Goal: Information Seeking & Learning: Check status

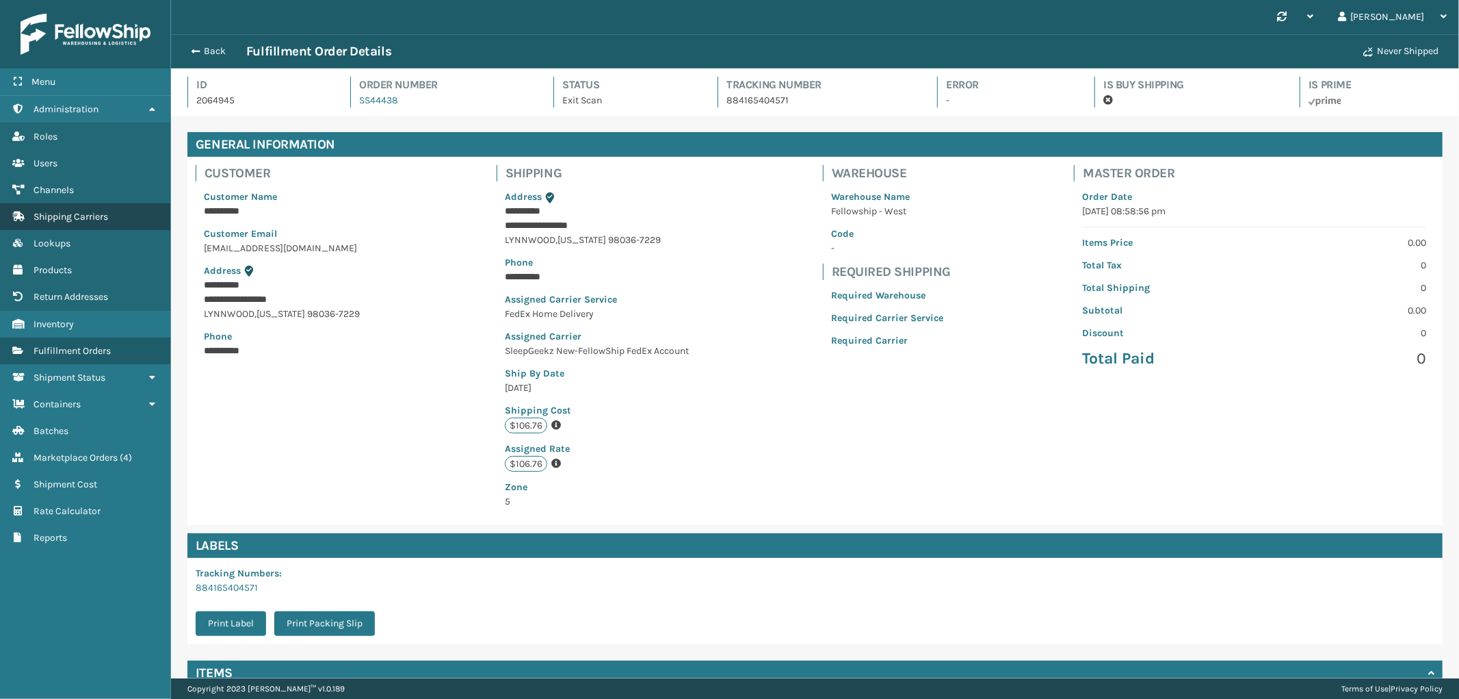
scroll to position [32, 1288]
click at [83, 351] on link "Fulfillment Orders" at bounding box center [85, 350] width 170 height 27
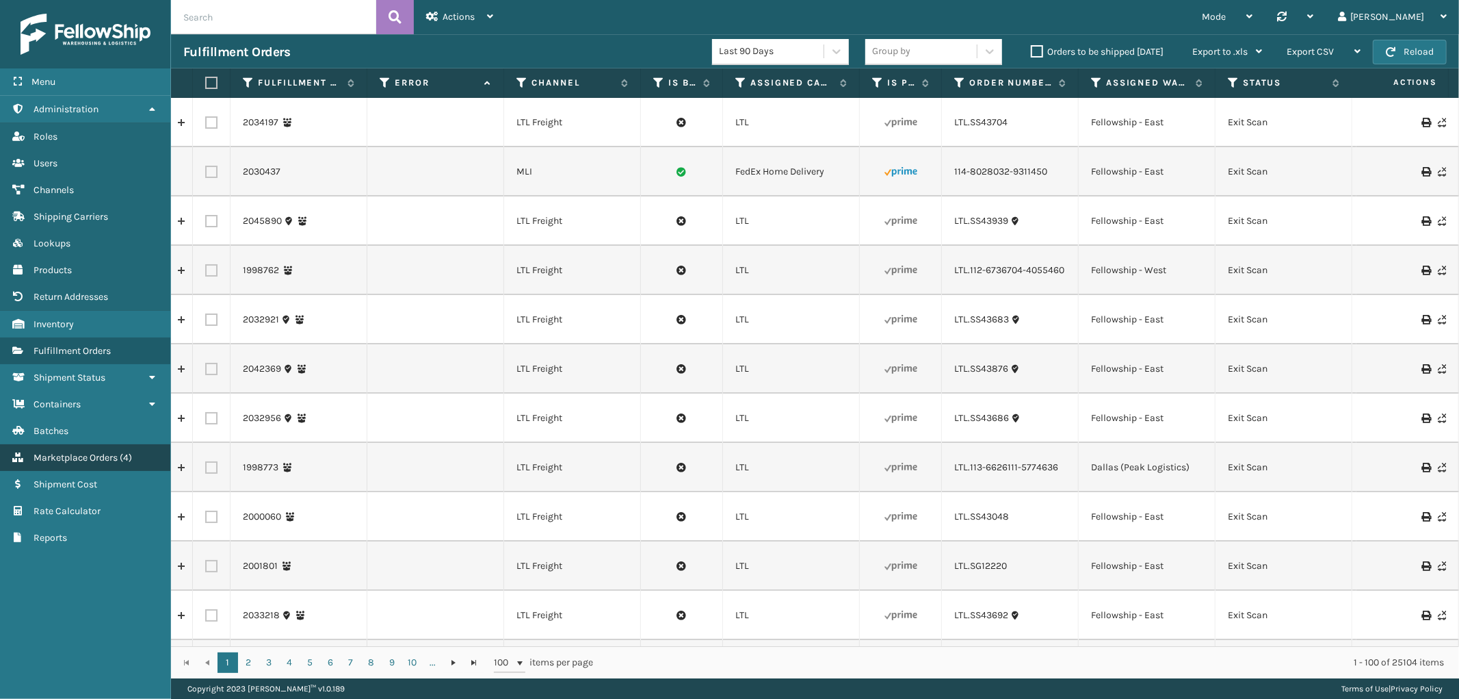
click at [125, 444] on link "Marketplace Orders ( 4 )" at bounding box center [85, 457] width 170 height 27
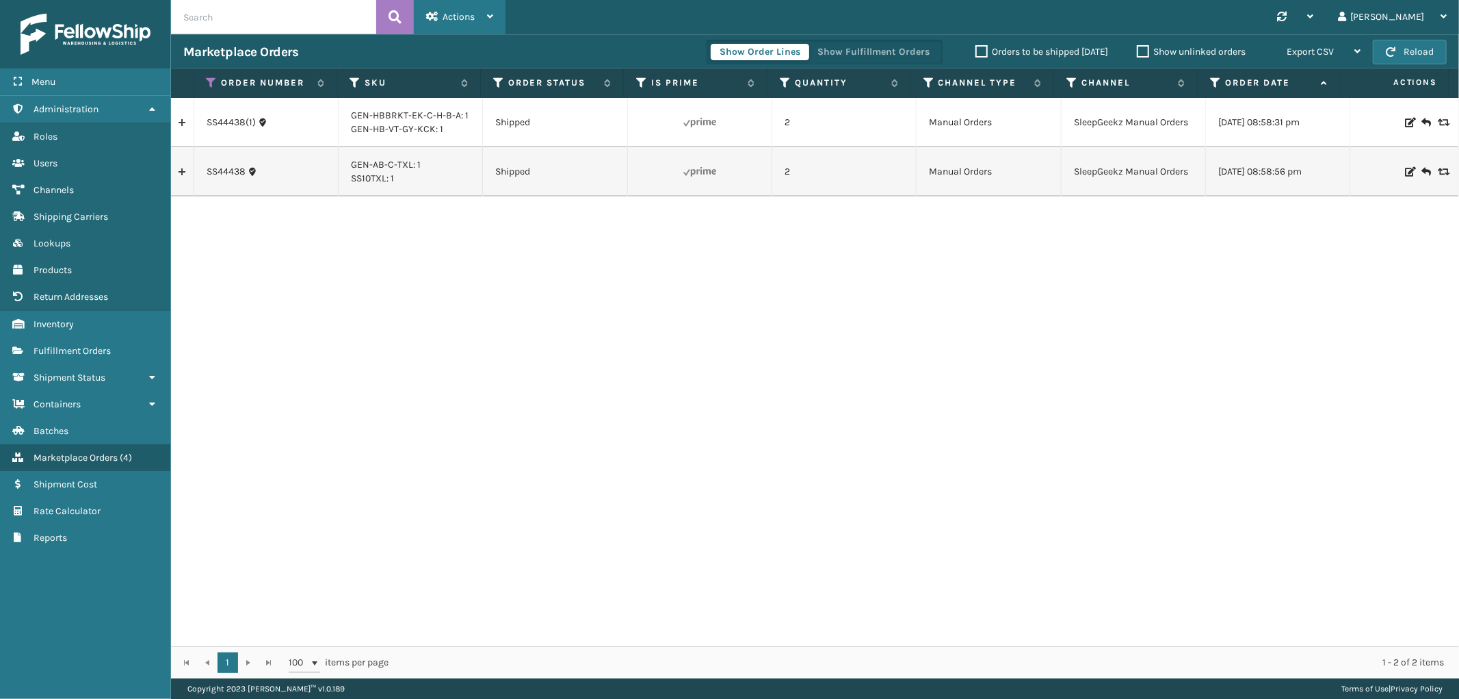
click at [441, 14] on div "Actions" at bounding box center [459, 17] width 67 height 34
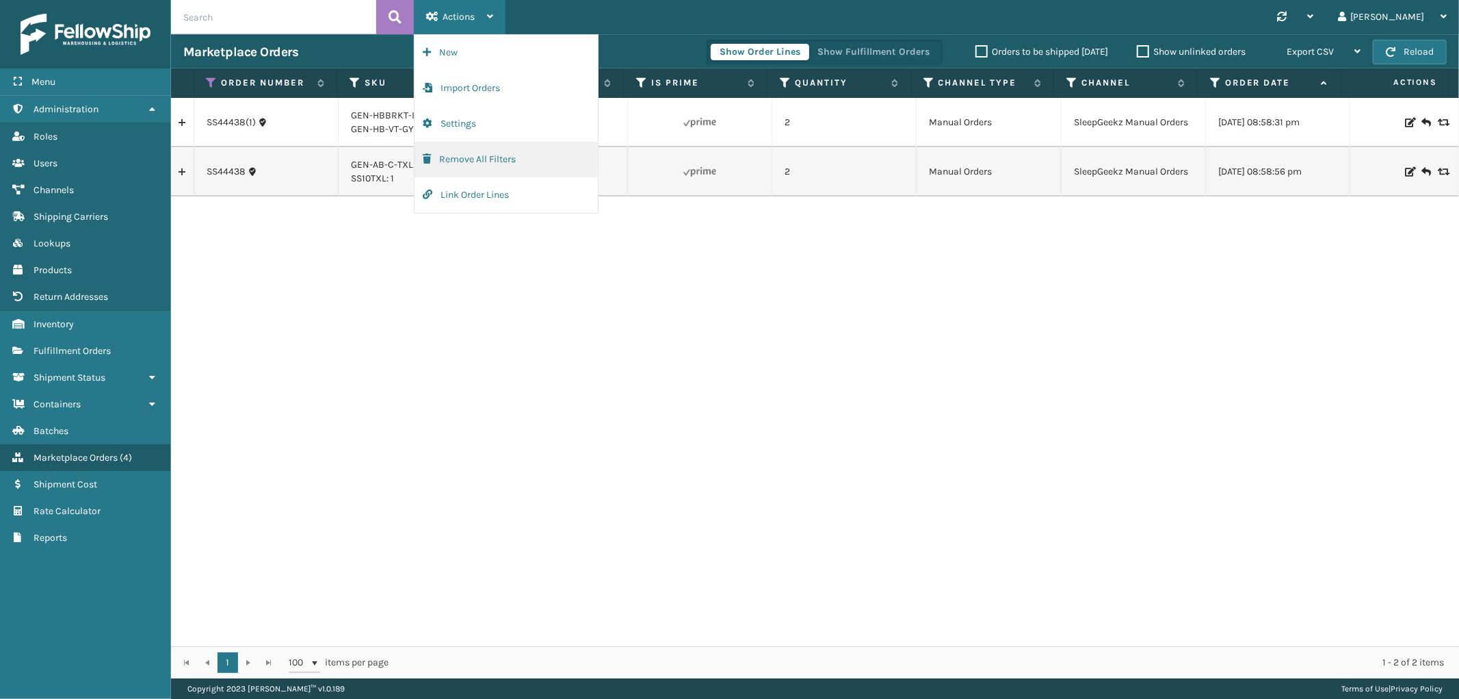
click at [457, 157] on button "Remove All Filters" at bounding box center [506, 160] width 183 height 36
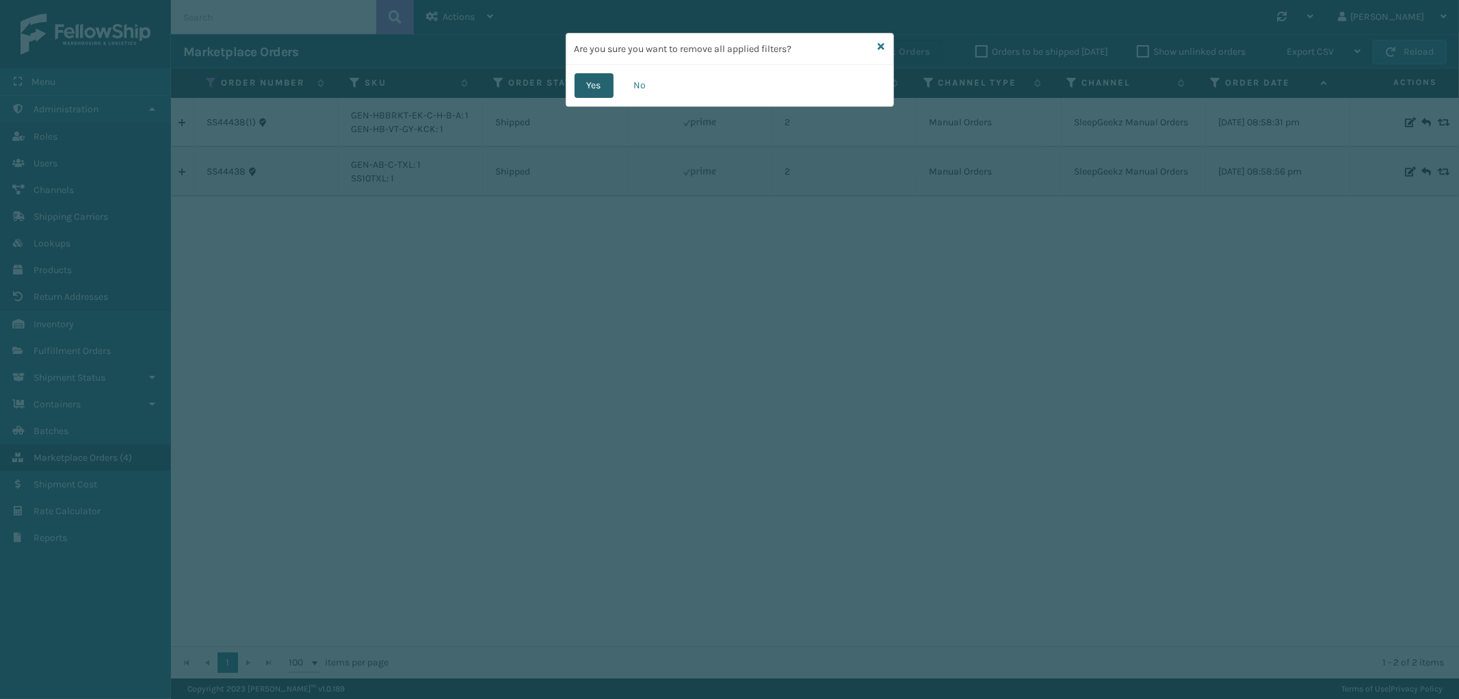
click at [599, 85] on button "Yes" at bounding box center [594, 85] width 39 height 25
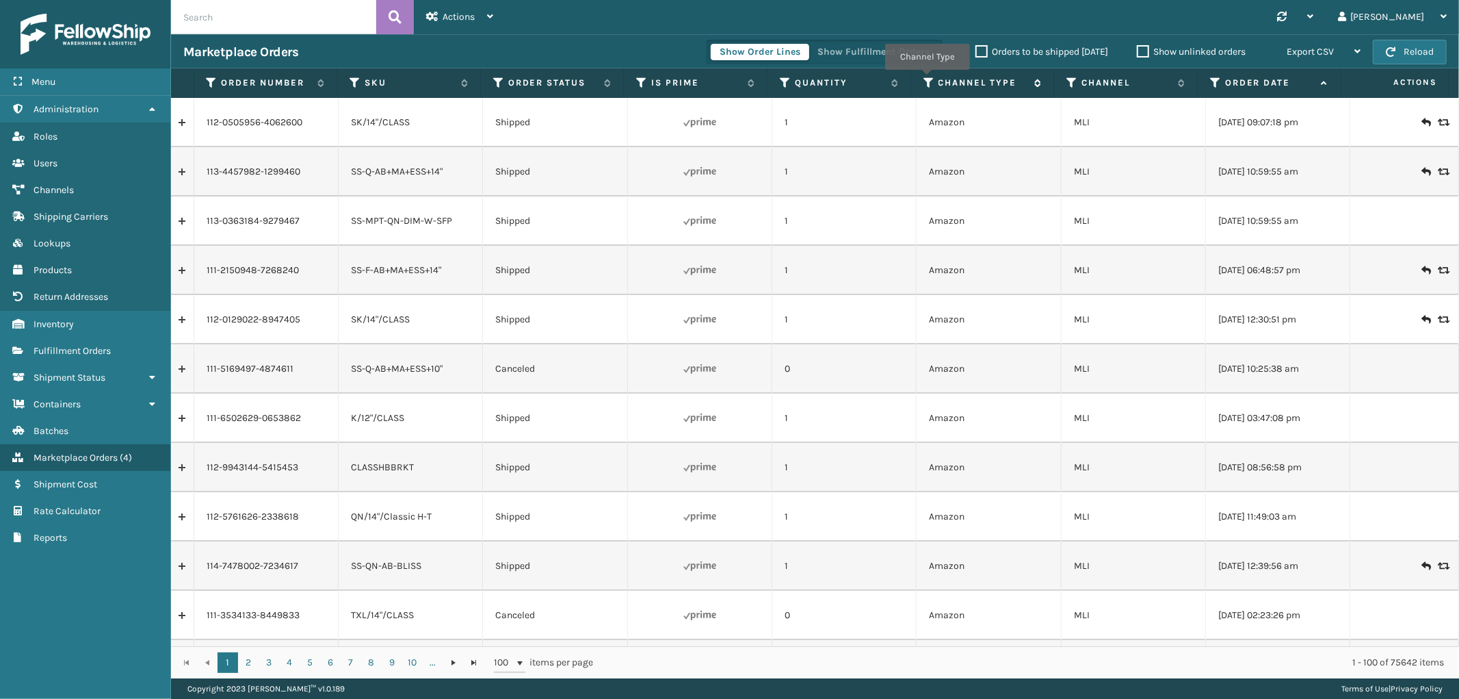
click at [927, 79] on icon at bounding box center [929, 83] width 11 height 12
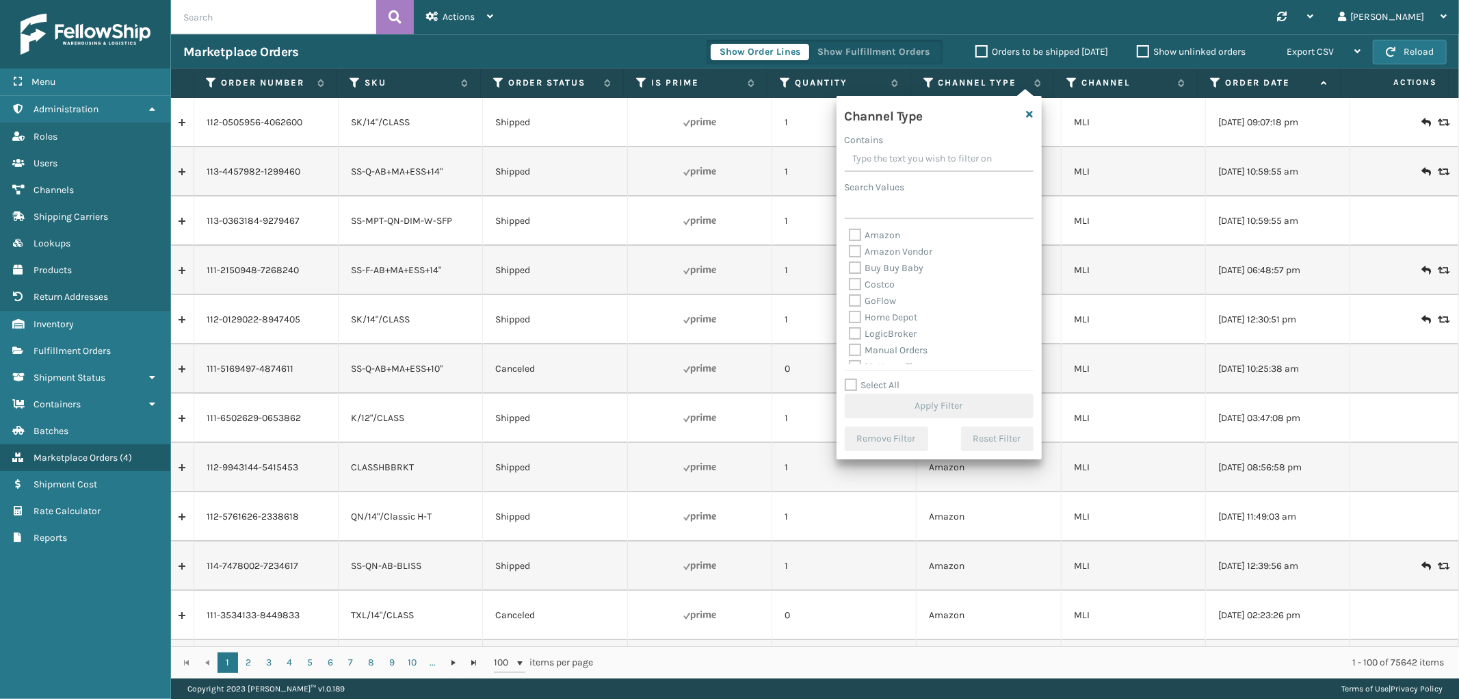
click at [863, 231] on label "Amazon" at bounding box center [875, 235] width 52 height 12
click at [850, 231] on input "Amazon" at bounding box center [849, 231] width 1 height 9
checkbox input "true"
click at [921, 414] on button "Apply Filter" at bounding box center [939, 405] width 189 height 25
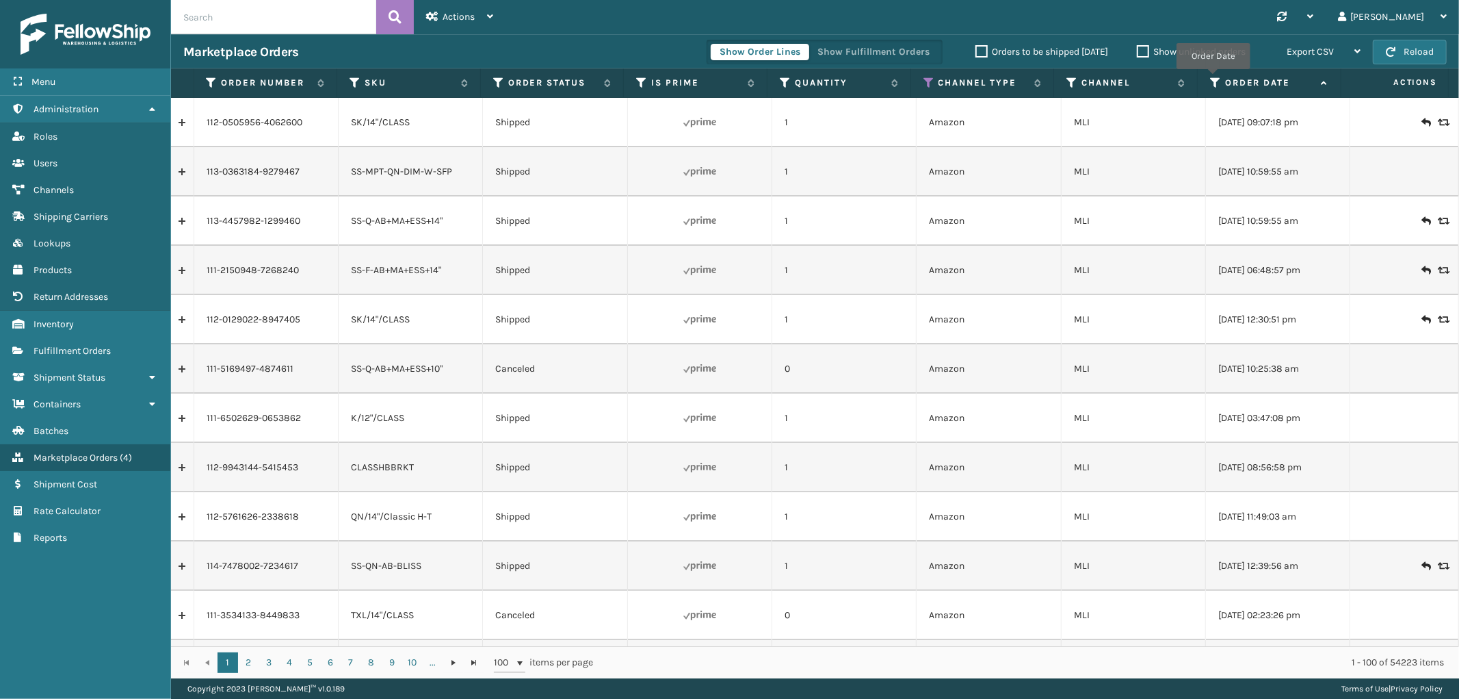
click at [1213, 79] on icon at bounding box center [1215, 83] width 11 height 12
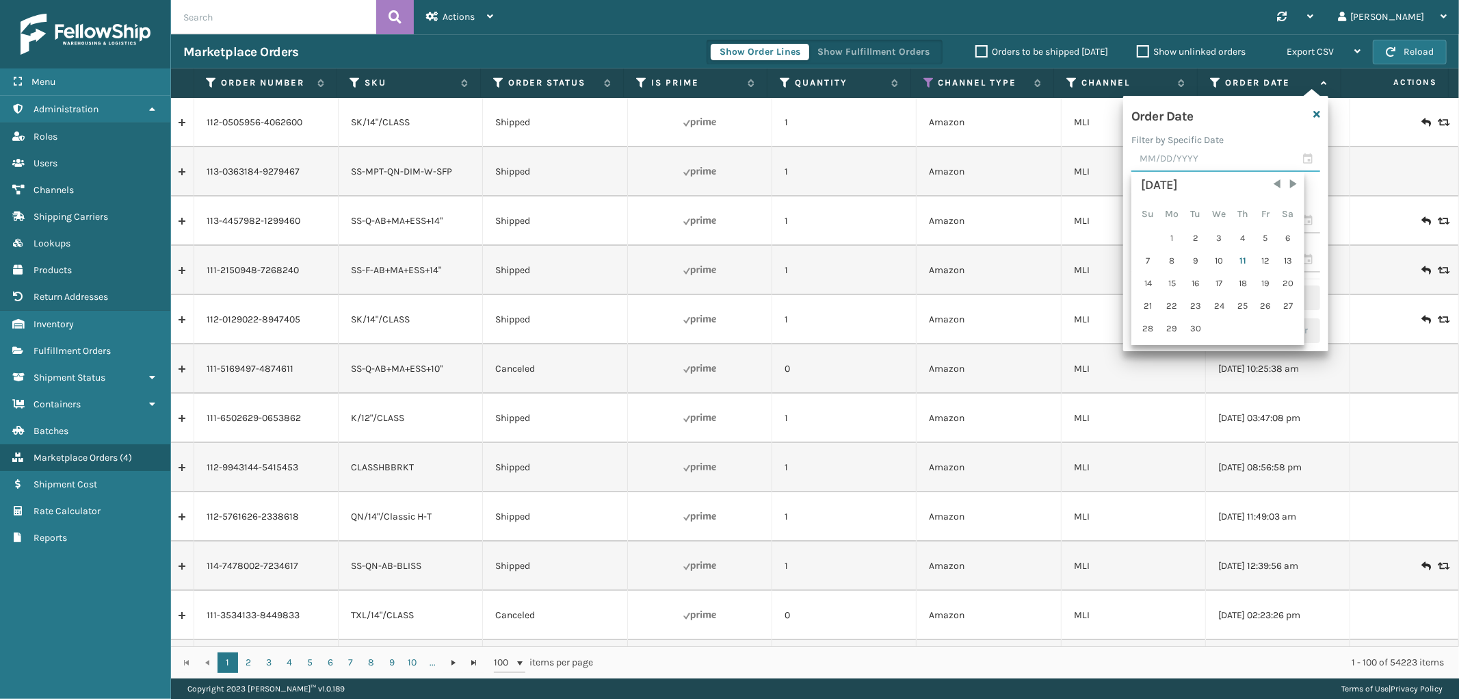
click at [1208, 152] on input "text" at bounding box center [1226, 159] width 189 height 25
click at [1213, 257] on div "10" at bounding box center [1219, 260] width 23 height 21
type input "[DATE]"
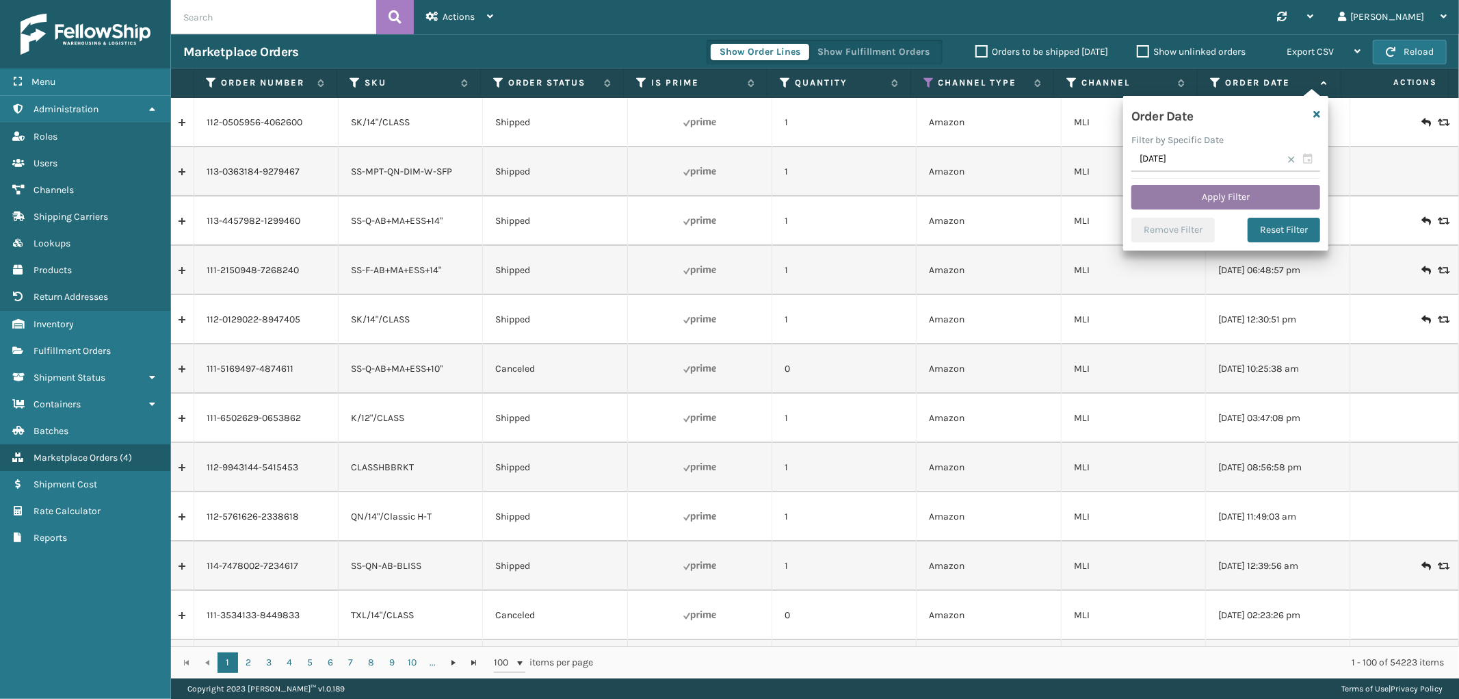
click at [1233, 198] on button "Apply Filter" at bounding box center [1226, 197] width 189 height 25
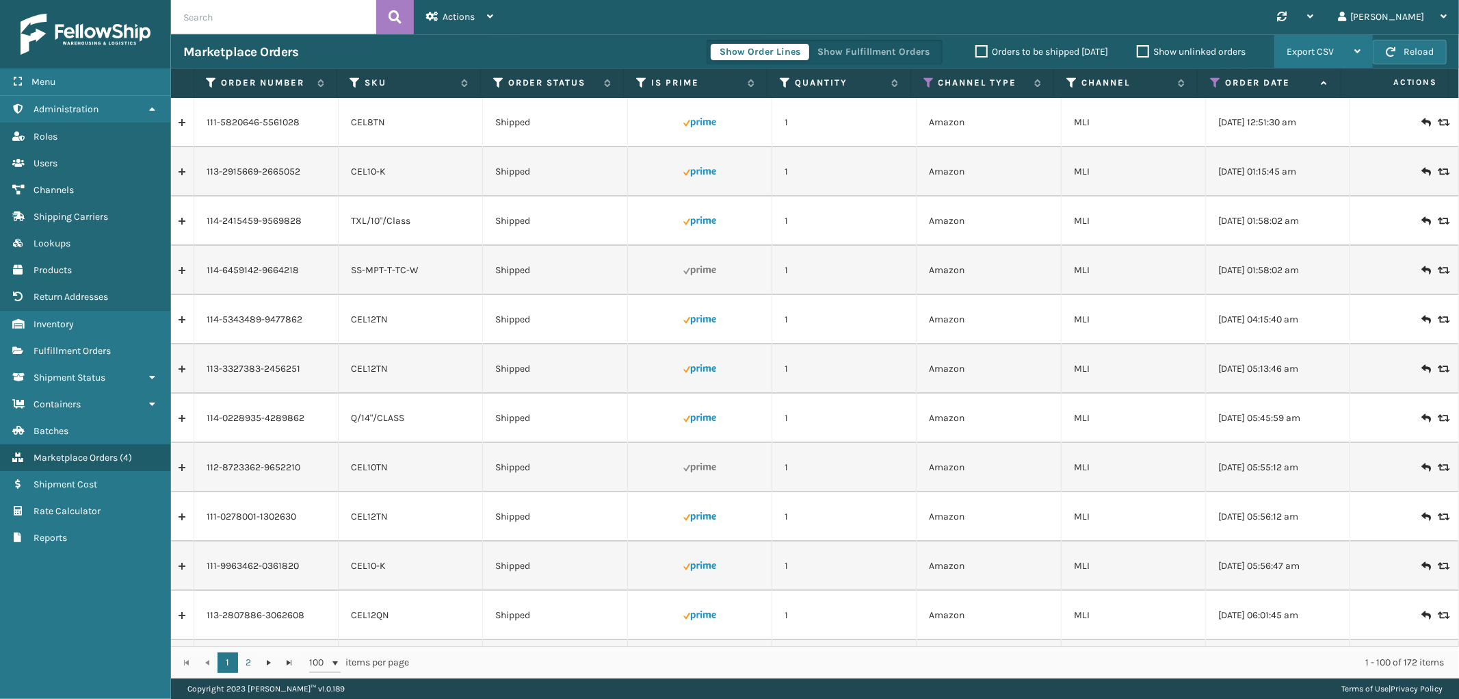
click at [1311, 44] on div "Export CSV" at bounding box center [1324, 52] width 74 height 34
click at [1252, 118] on li "Export All Pages" at bounding box center [1280, 125] width 183 height 37
click at [500, 81] on icon at bounding box center [498, 83] width 11 height 12
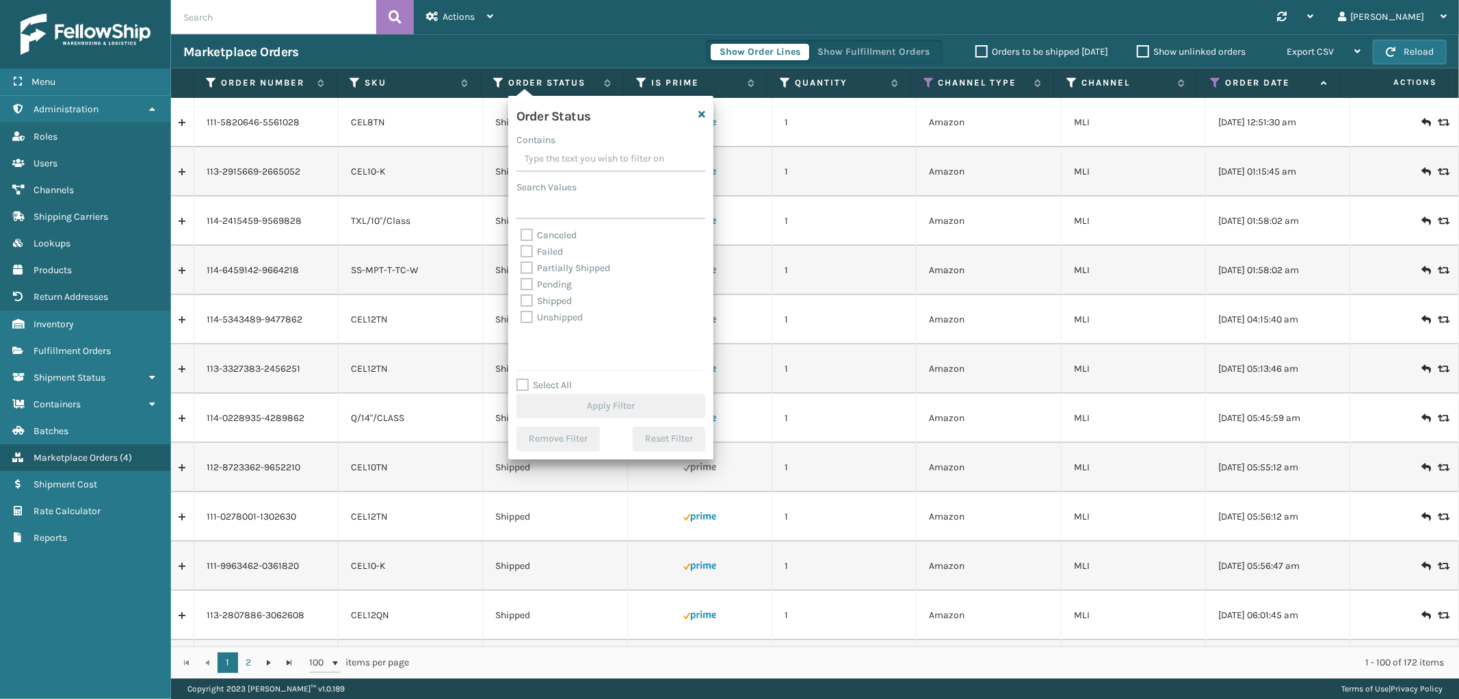
click at [520, 380] on label "Select All" at bounding box center [544, 385] width 55 height 12
click at [520, 378] on input "Select All" at bounding box center [619, 377] width 205 height 1
checkbox input "true"
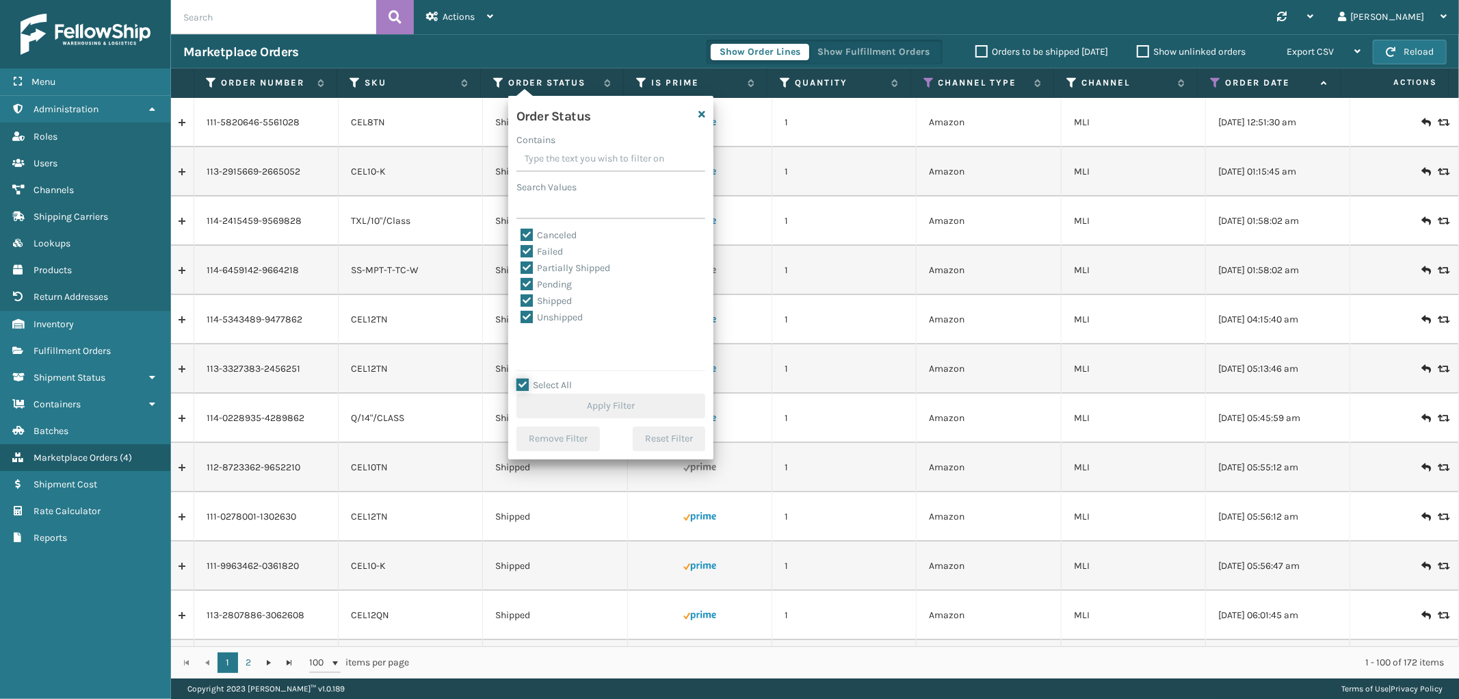
checkbox input "true"
click at [529, 231] on label "Canceled" at bounding box center [549, 235] width 56 height 12
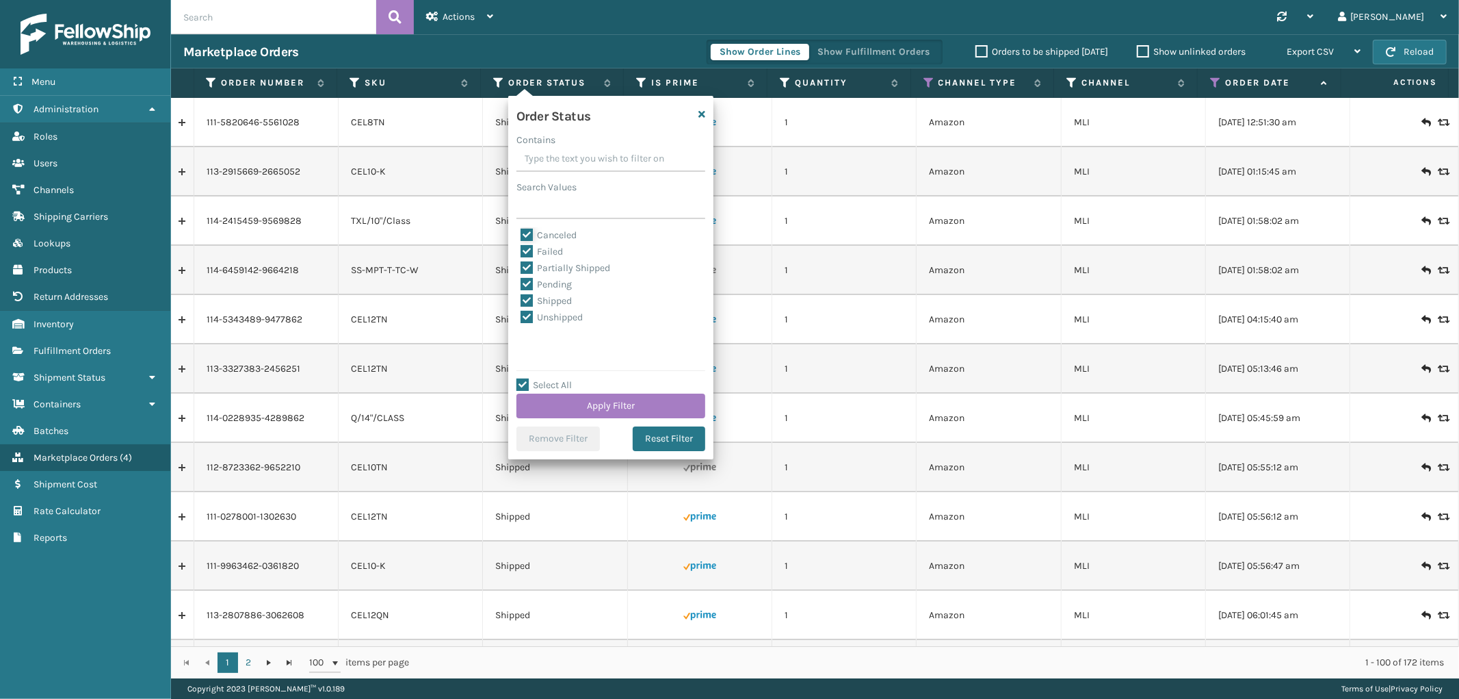
click at [521, 231] on input "Canceled" at bounding box center [521, 231] width 1 height 9
checkbox input "false"
click at [614, 401] on button "Apply Filter" at bounding box center [611, 405] width 189 height 25
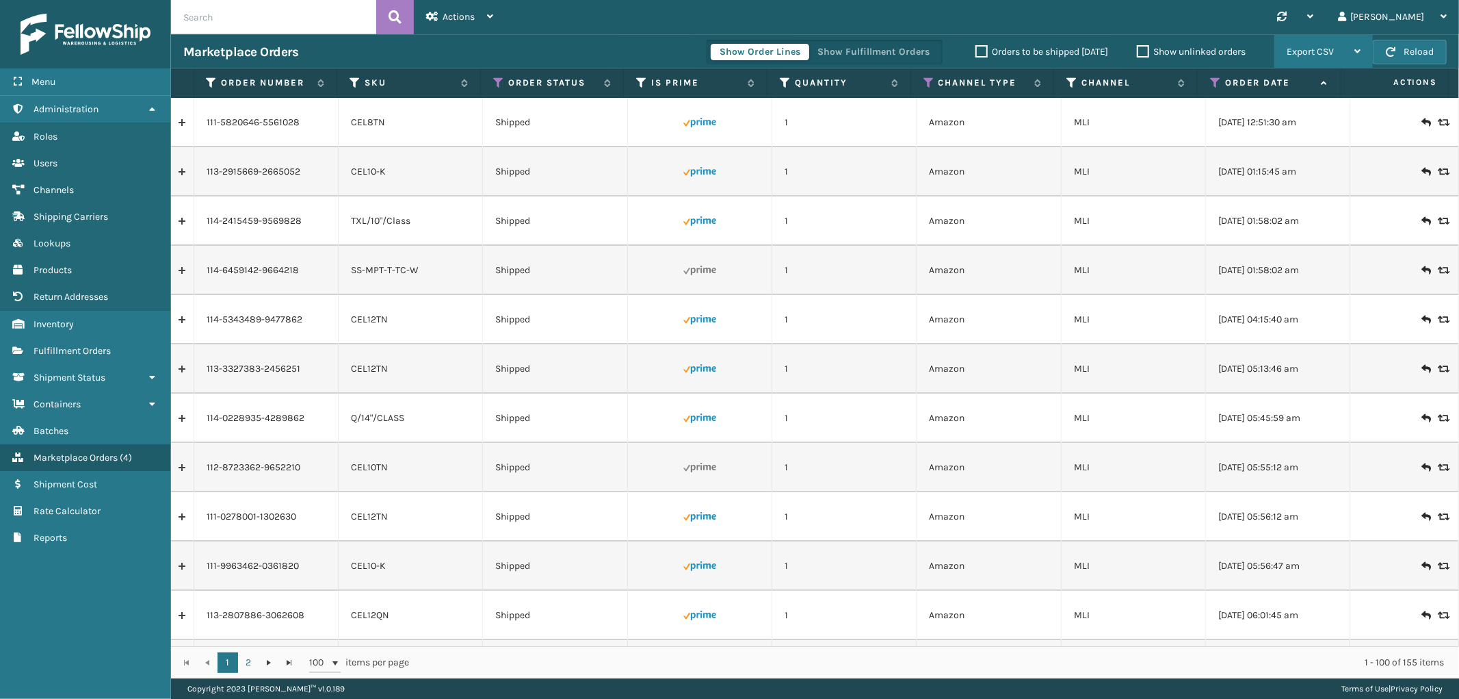
click at [1311, 44] on div "Export CSV" at bounding box center [1324, 52] width 74 height 34
click at [1259, 120] on li "Export All Pages" at bounding box center [1280, 125] width 183 height 37
click at [90, 372] on span "Shipment Status" at bounding box center [70, 378] width 72 height 12
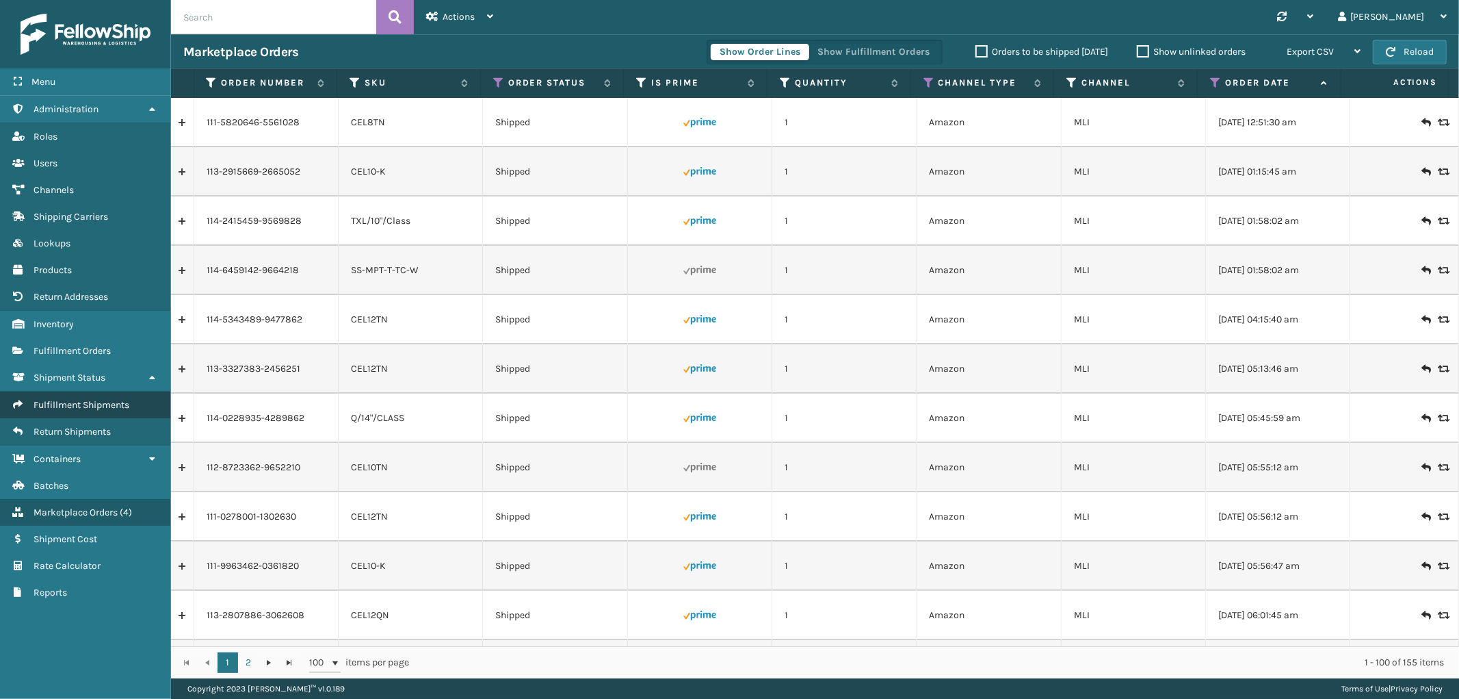
click at [83, 399] on span "Fulfillment Shipments" at bounding box center [82, 405] width 96 height 12
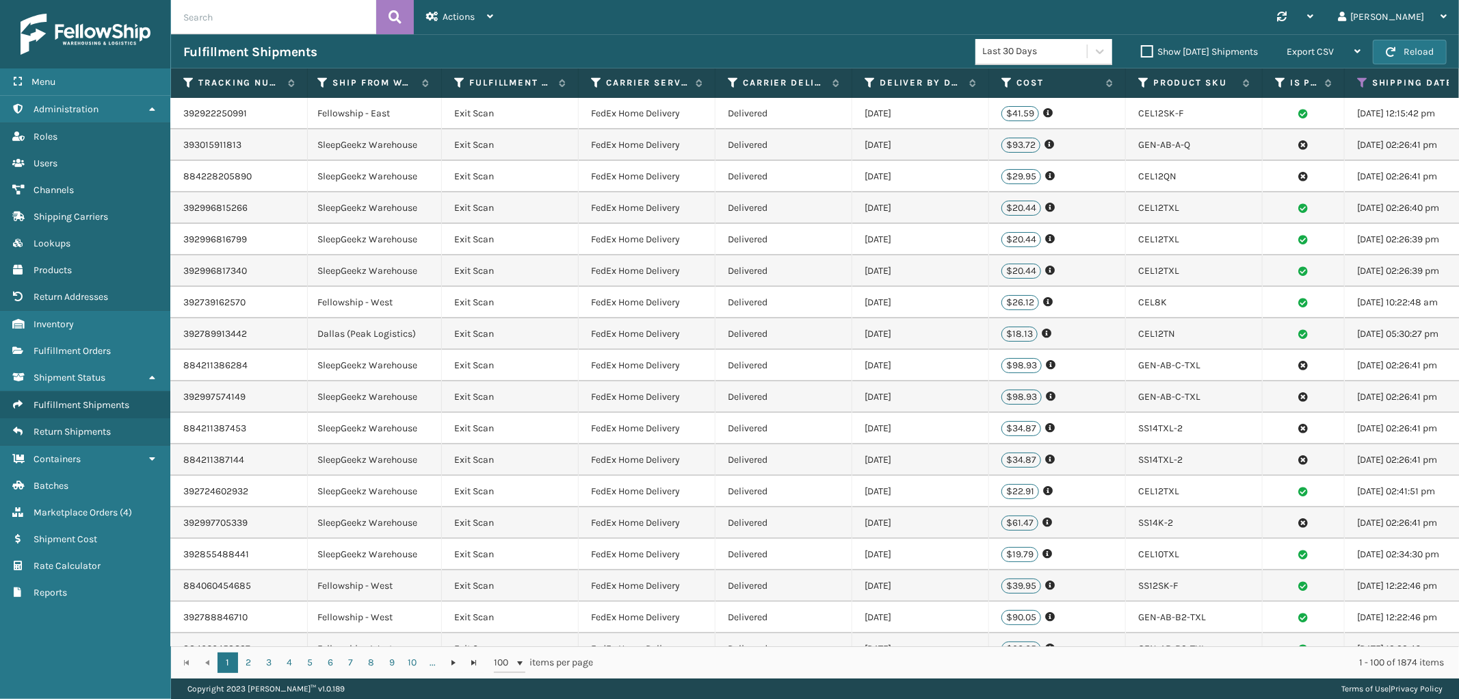
scroll to position [0, 528]
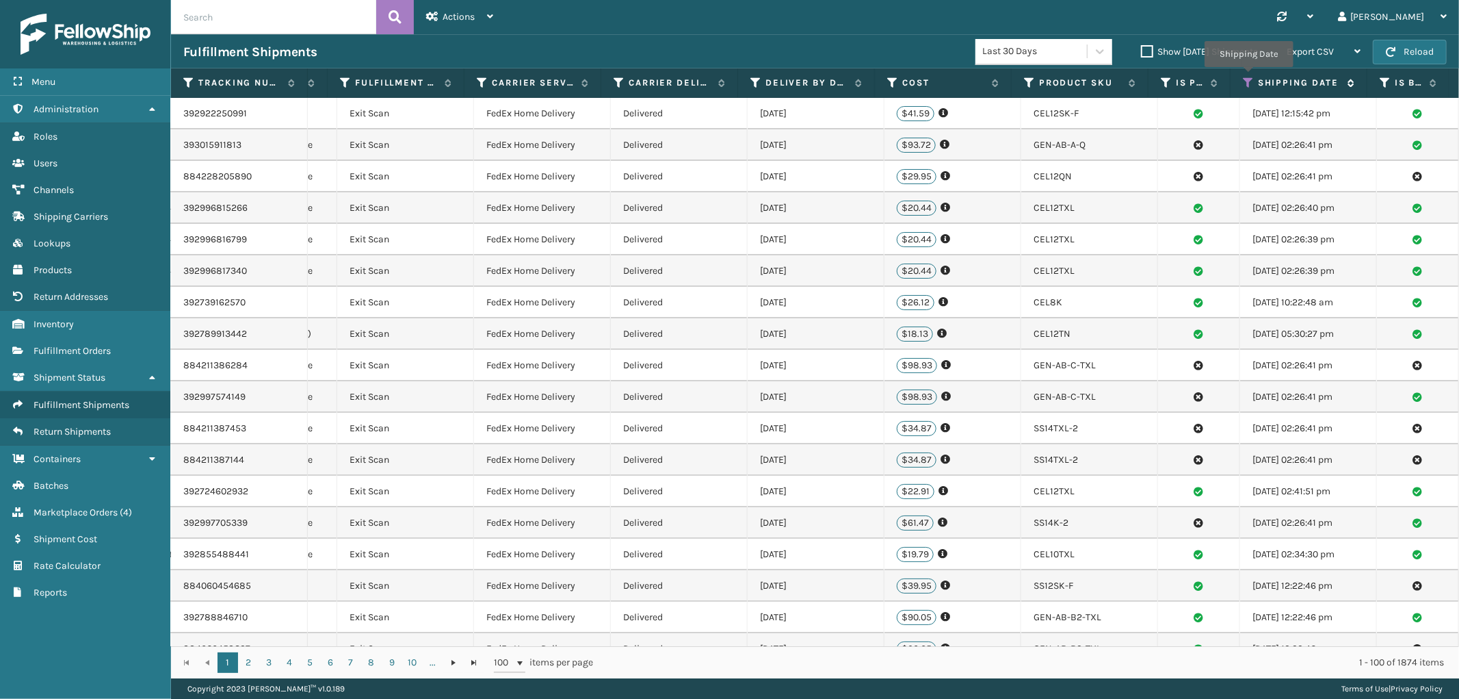
click at [1249, 77] on icon at bounding box center [1248, 83] width 11 height 12
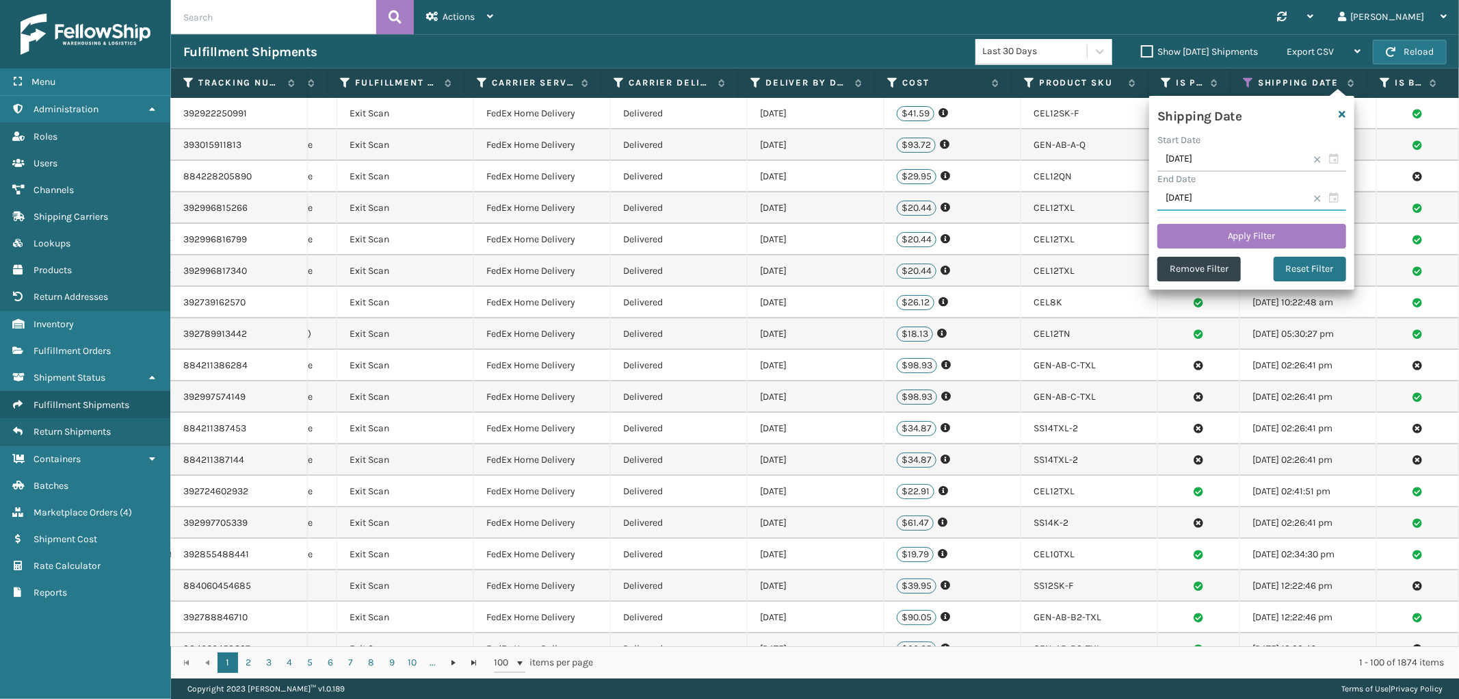
click at [1249, 189] on input "[DATE]" at bounding box center [1252, 198] width 189 height 25
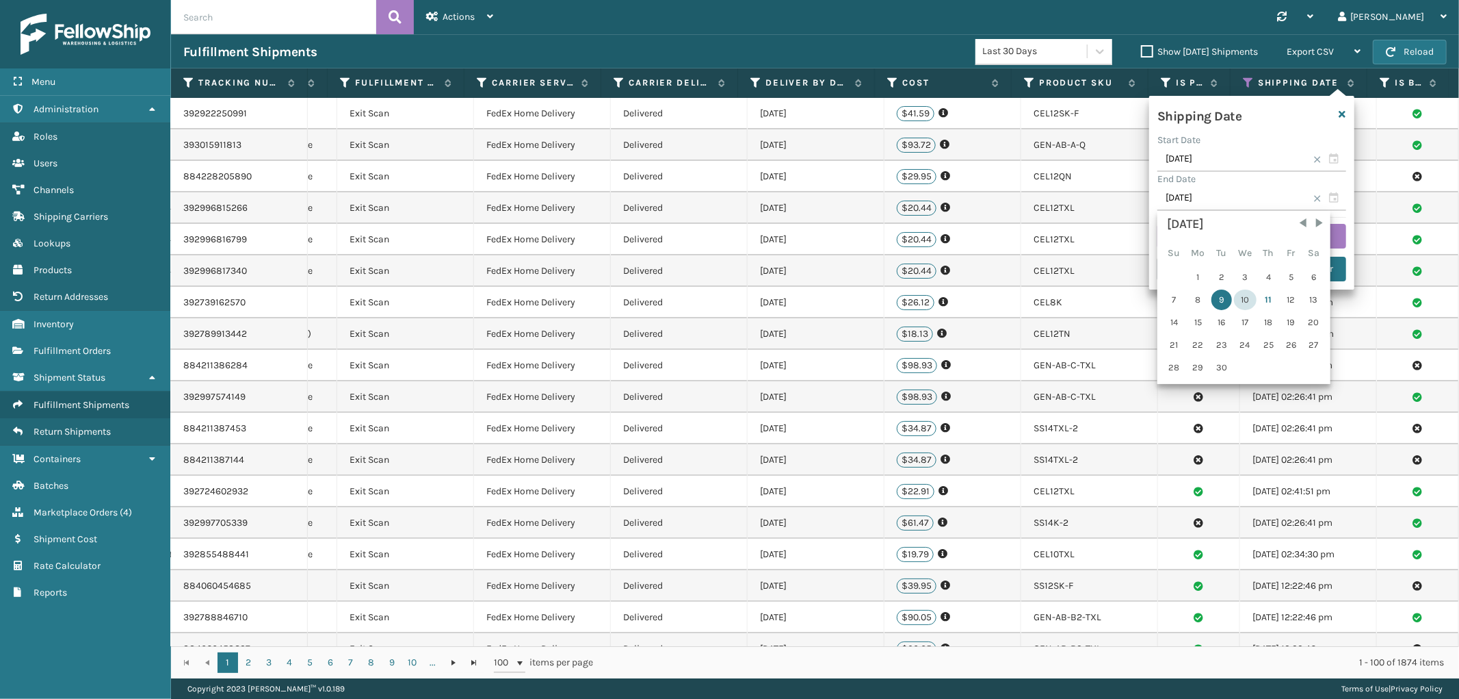
click at [1247, 299] on div "10" at bounding box center [1245, 299] width 23 height 21
type input "[DATE]"
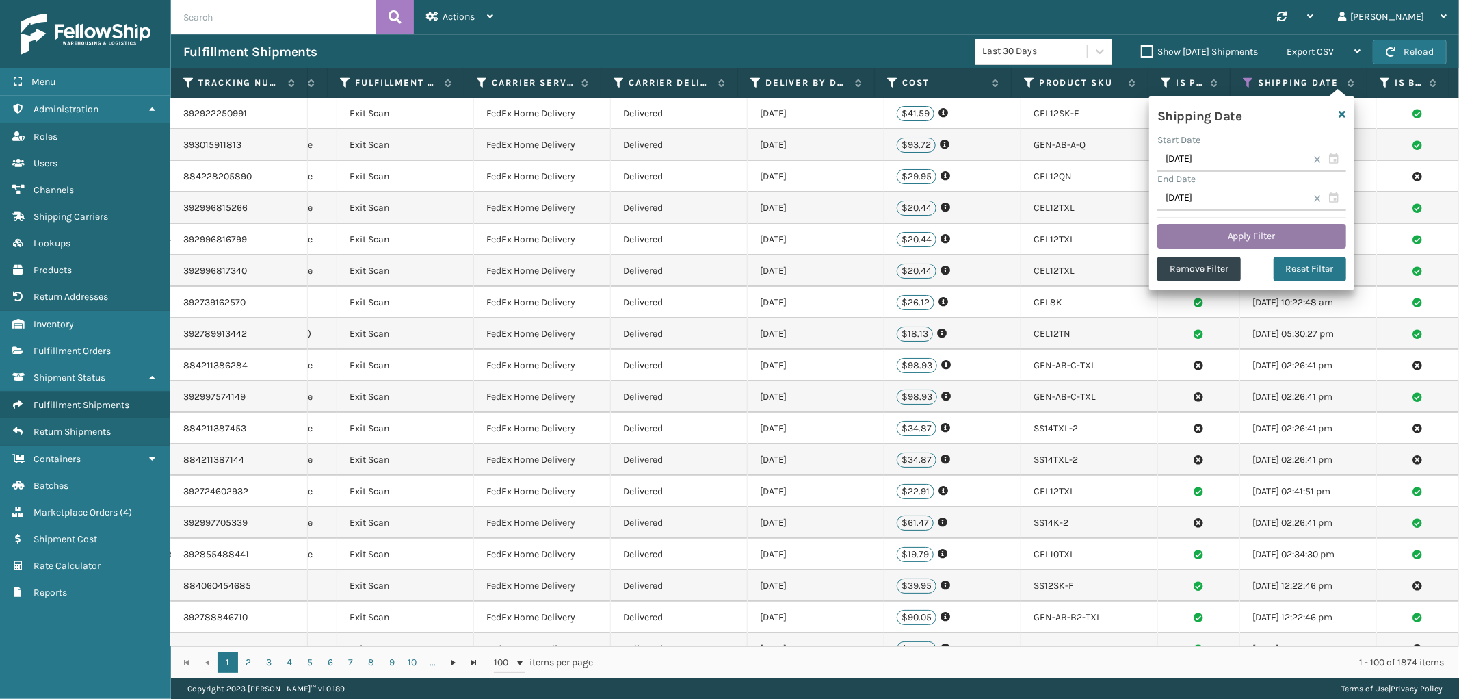
click at [1259, 224] on button "Apply Filter" at bounding box center [1252, 236] width 189 height 25
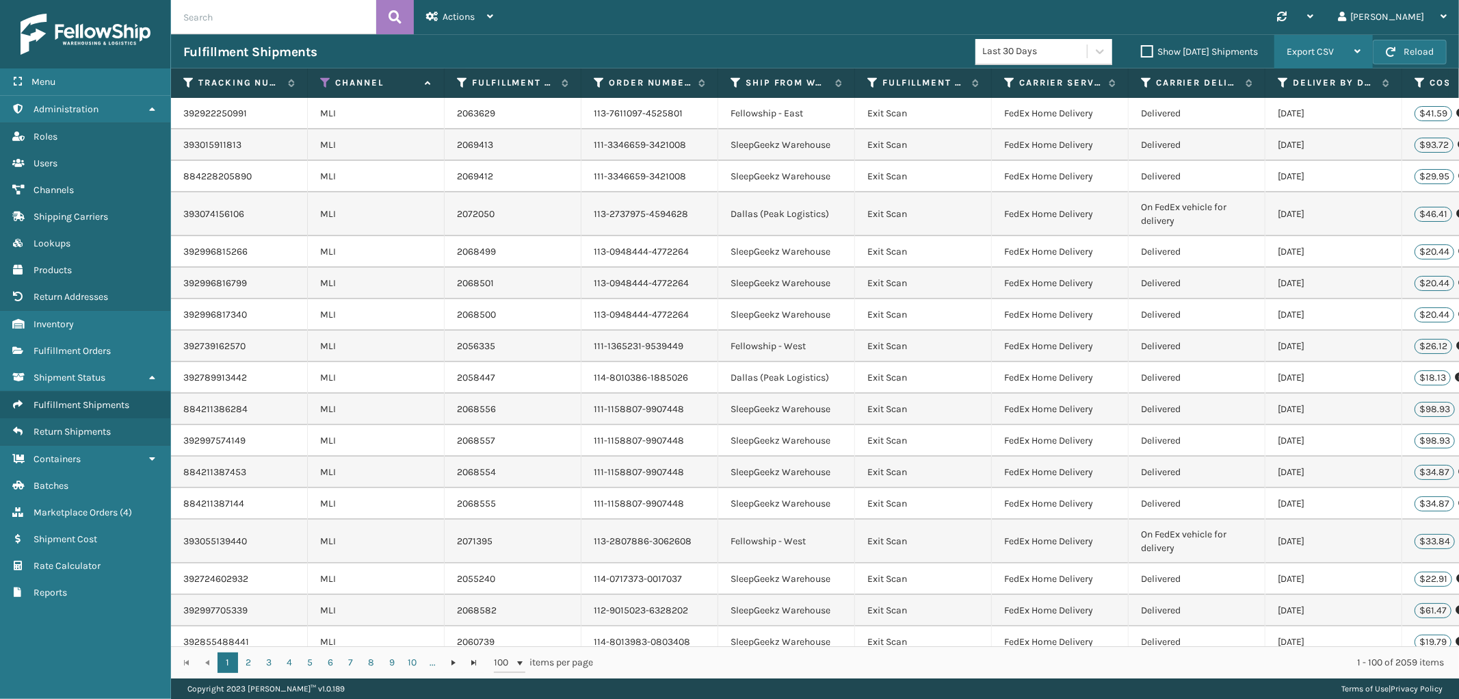
click at [1318, 45] on div "Export CSV" at bounding box center [1324, 52] width 74 height 34
click at [1252, 125] on li "Export All Pages" at bounding box center [1280, 125] width 183 height 37
click at [76, 345] on span "Fulfillment Orders" at bounding box center [72, 351] width 77 height 12
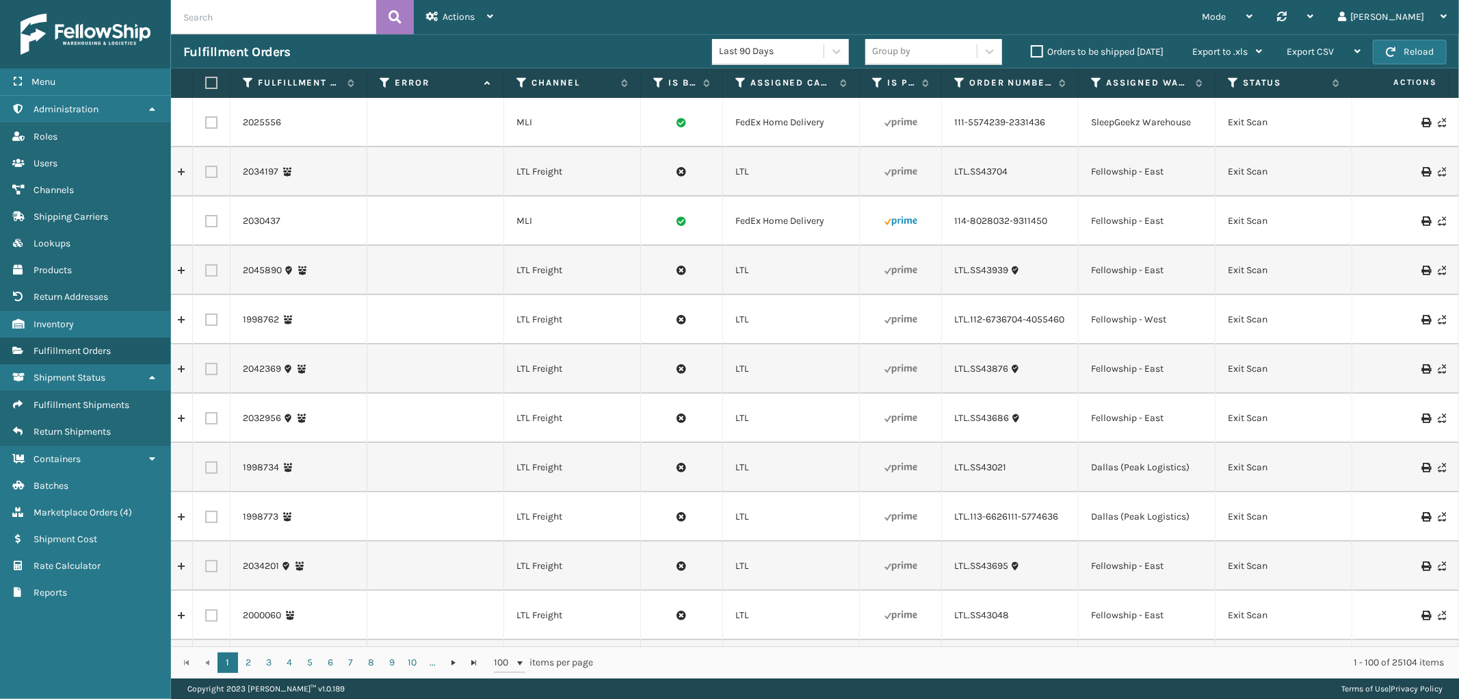
click at [472, 22] on span "Actions" at bounding box center [459, 17] width 32 height 12
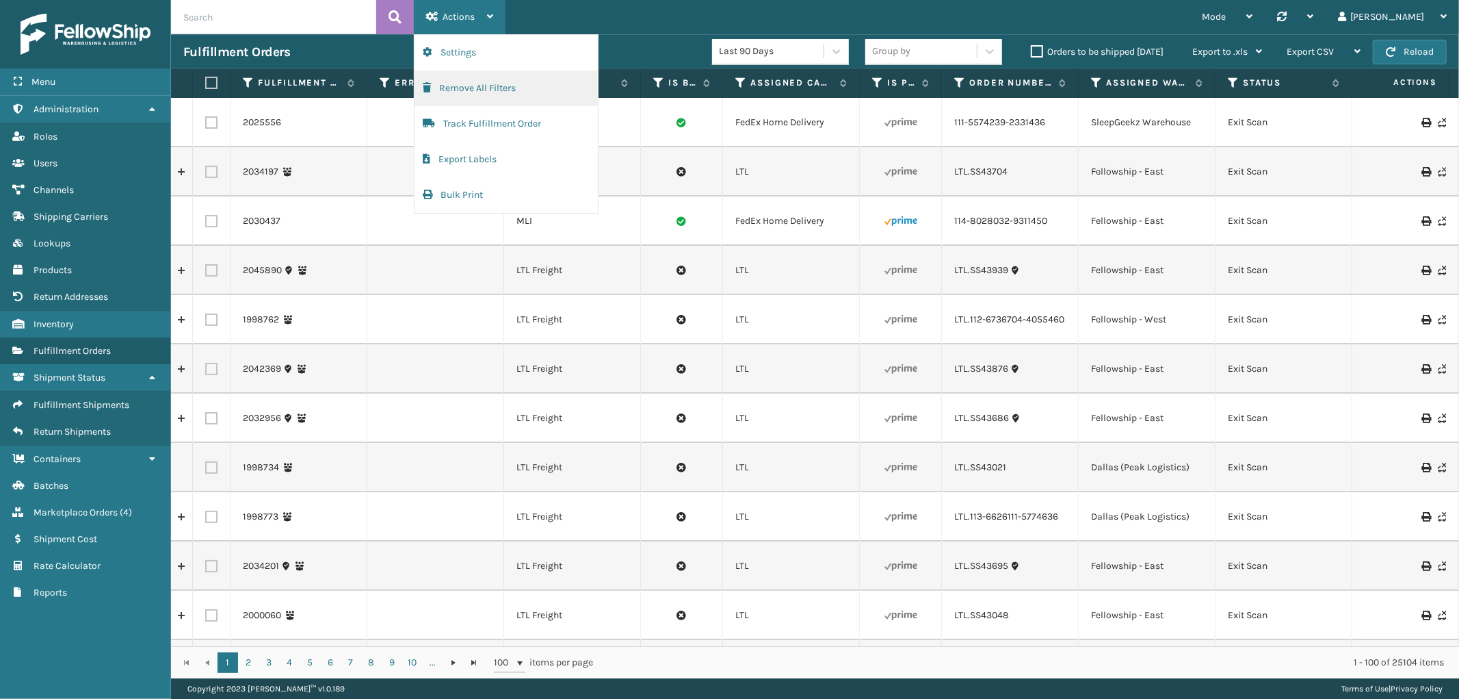
click at [469, 77] on button "Remove All Filters" at bounding box center [506, 88] width 183 height 36
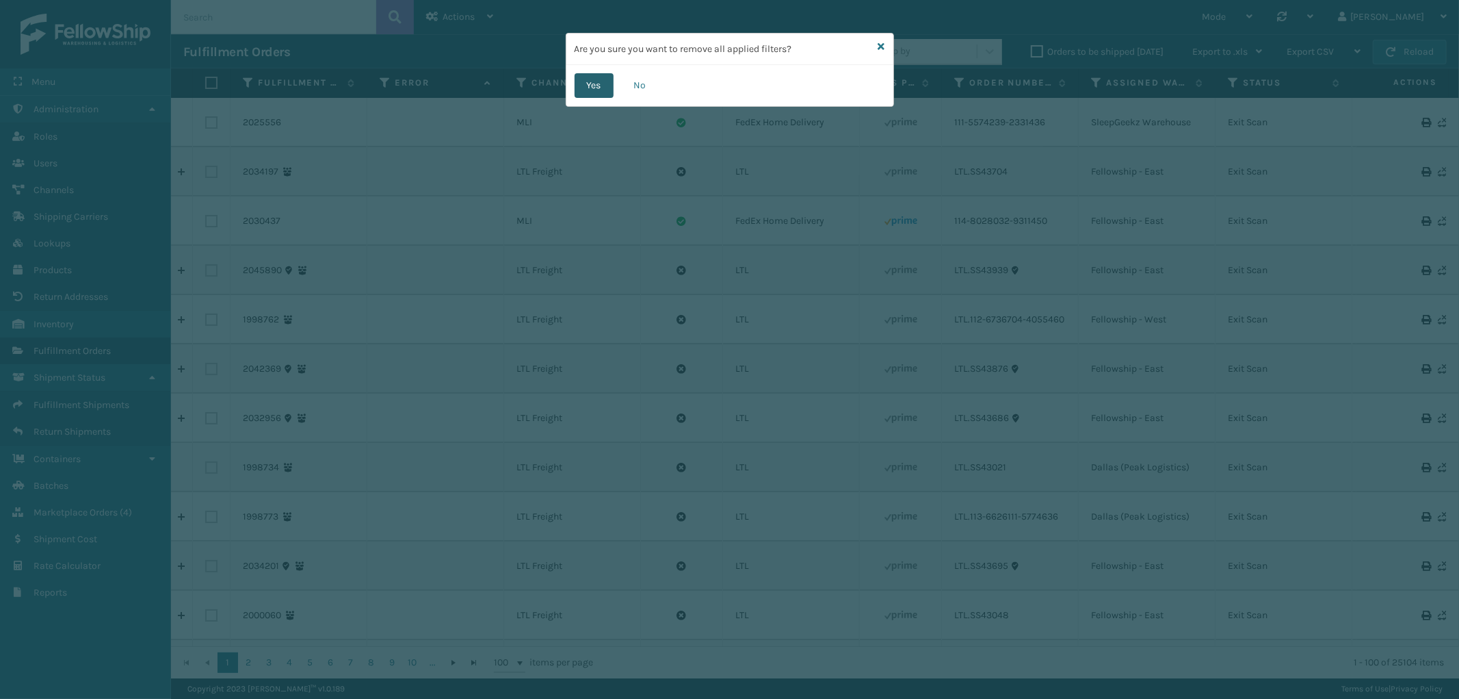
click at [587, 82] on button "Yes" at bounding box center [594, 85] width 39 height 25
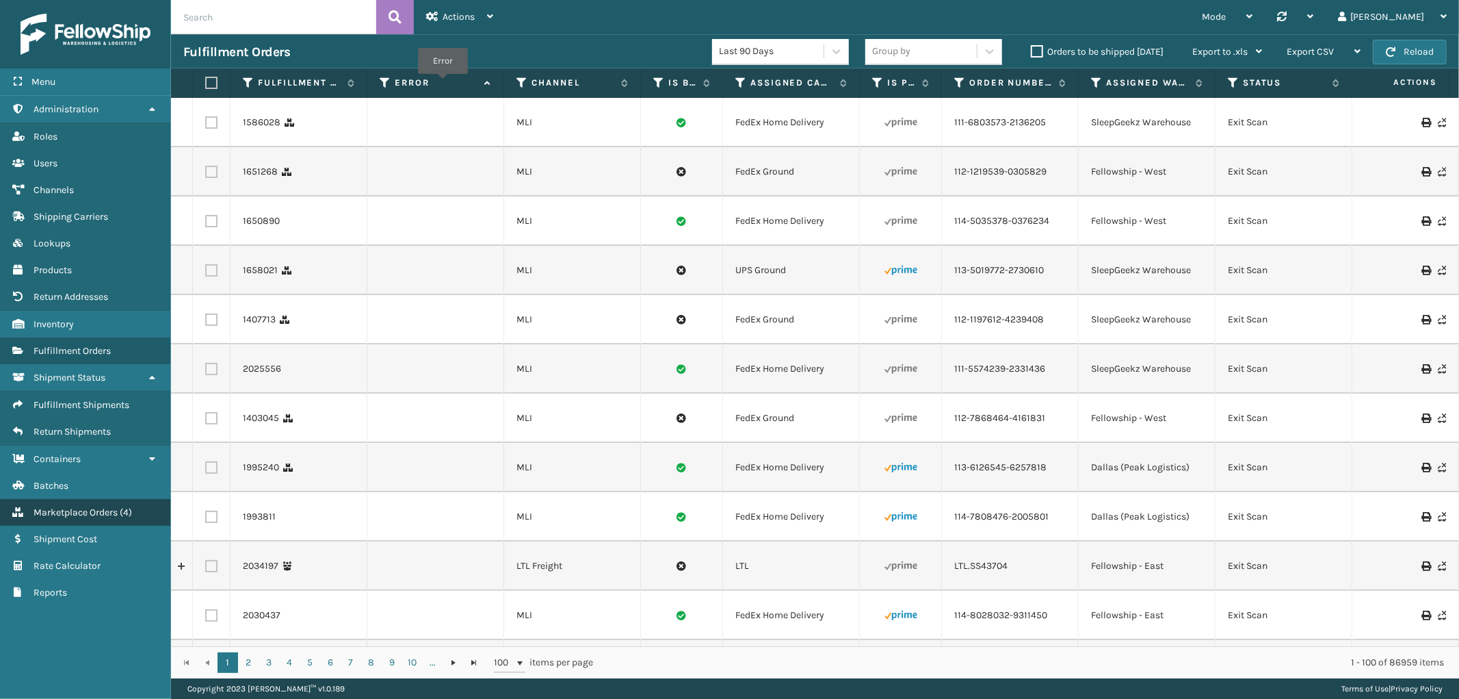
click at [78, 506] on span "Marketplace Orders" at bounding box center [76, 512] width 84 height 12
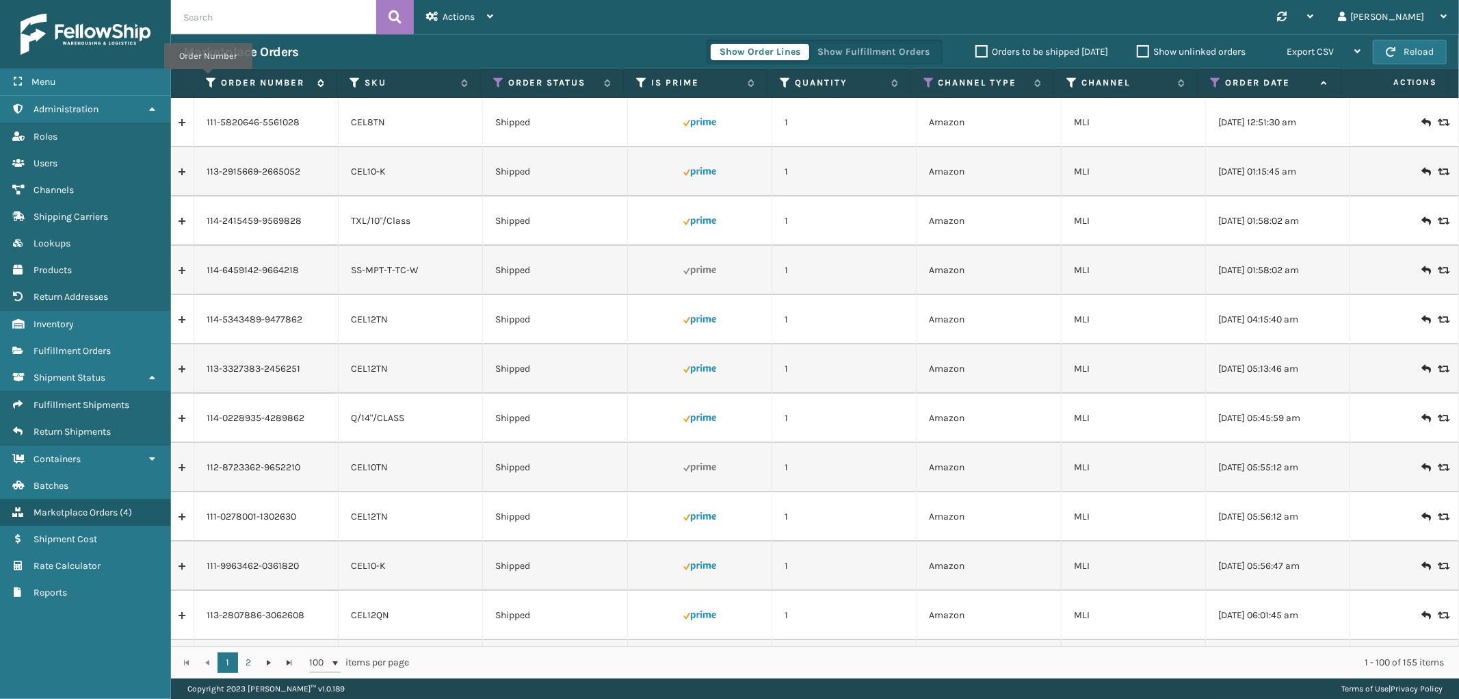
click at [208, 79] on icon at bounding box center [212, 83] width 11 height 12
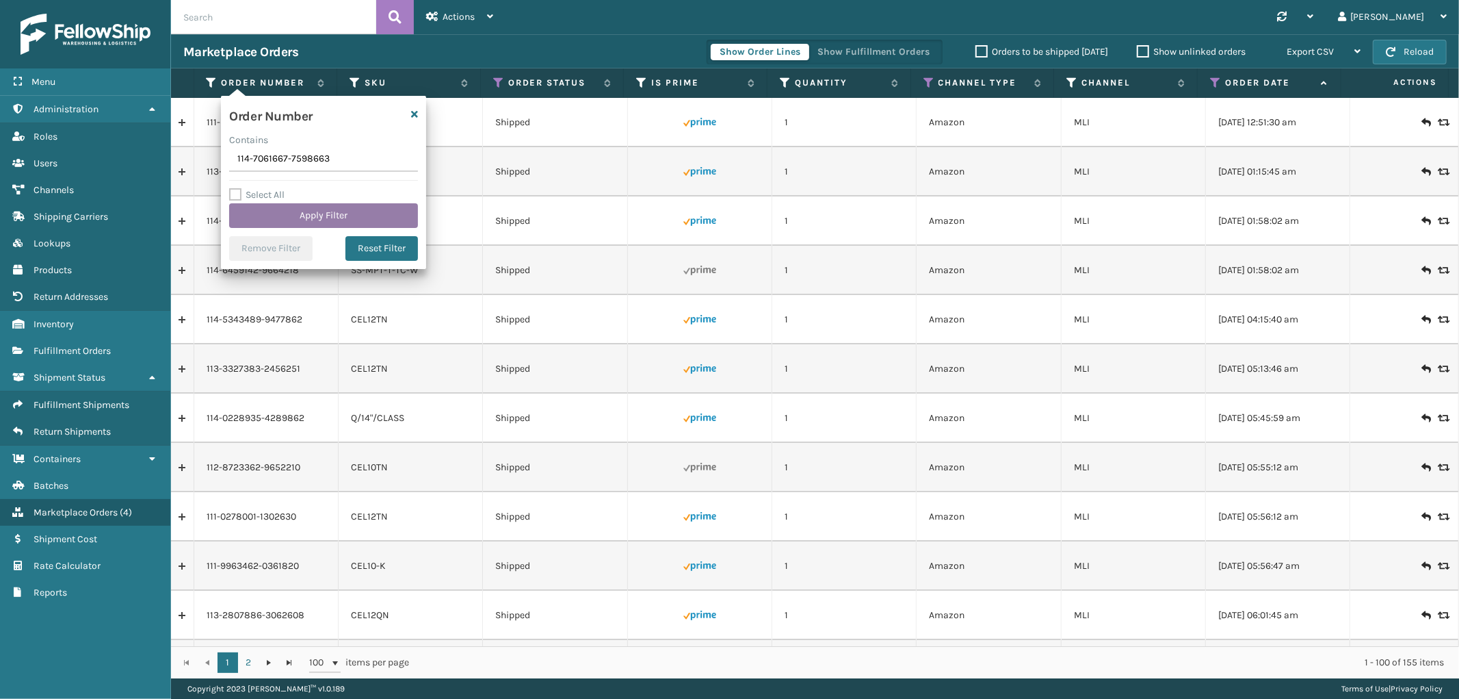
type input "114-7061667-7598663"
click at [313, 221] on button "Apply Filter" at bounding box center [323, 215] width 189 height 25
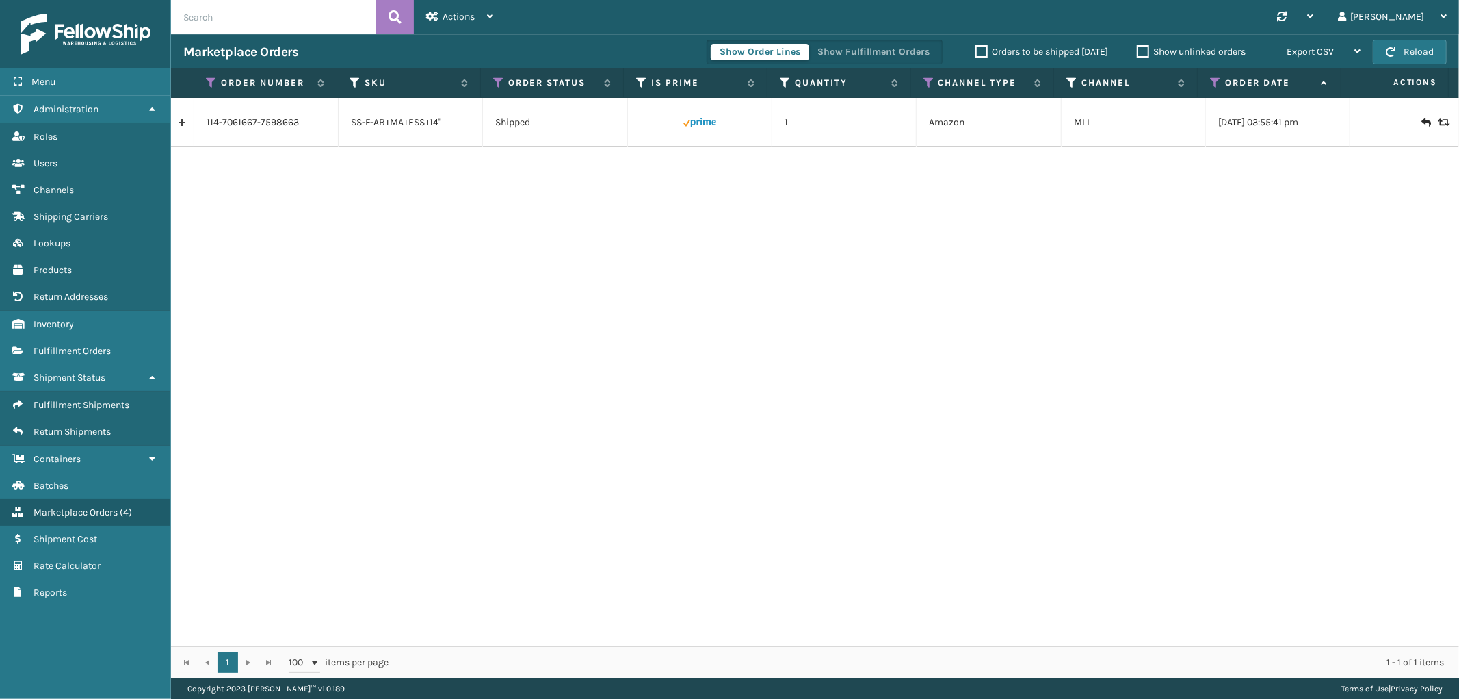
click at [182, 124] on link at bounding box center [182, 123] width 23 height 22
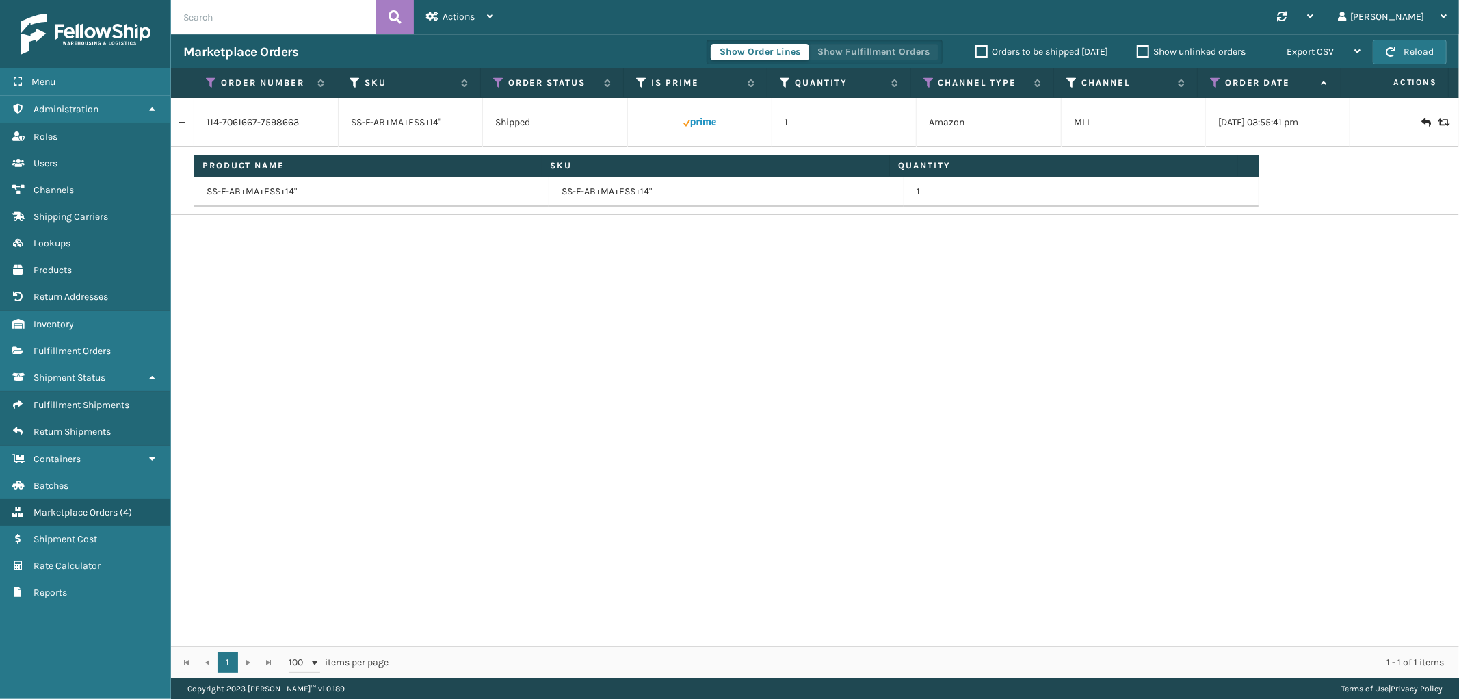
click at [892, 44] on button "Show Fulfillment Orders" at bounding box center [874, 52] width 130 height 16
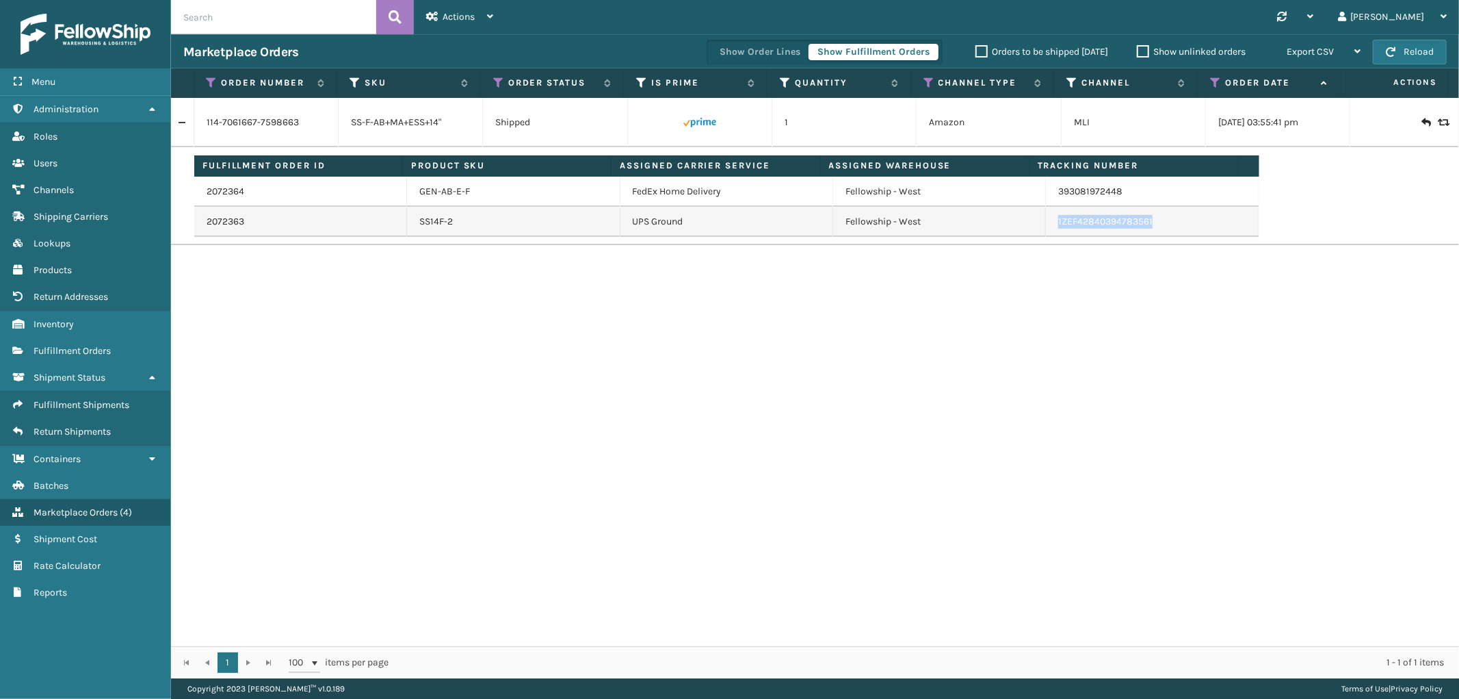
drag, startPoint x: 1153, startPoint y: 220, endPoint x: 1045, endPoint y: 230, distance: 107.9
click at [1046, 230] on td "1ZEF42840394783561" at bounding box center [1152, 222] width 213 height 30
copy link "1ZEF42840394783561"
click at [207, 83] on icon at bounding box center [212, 83] width 11 height 12
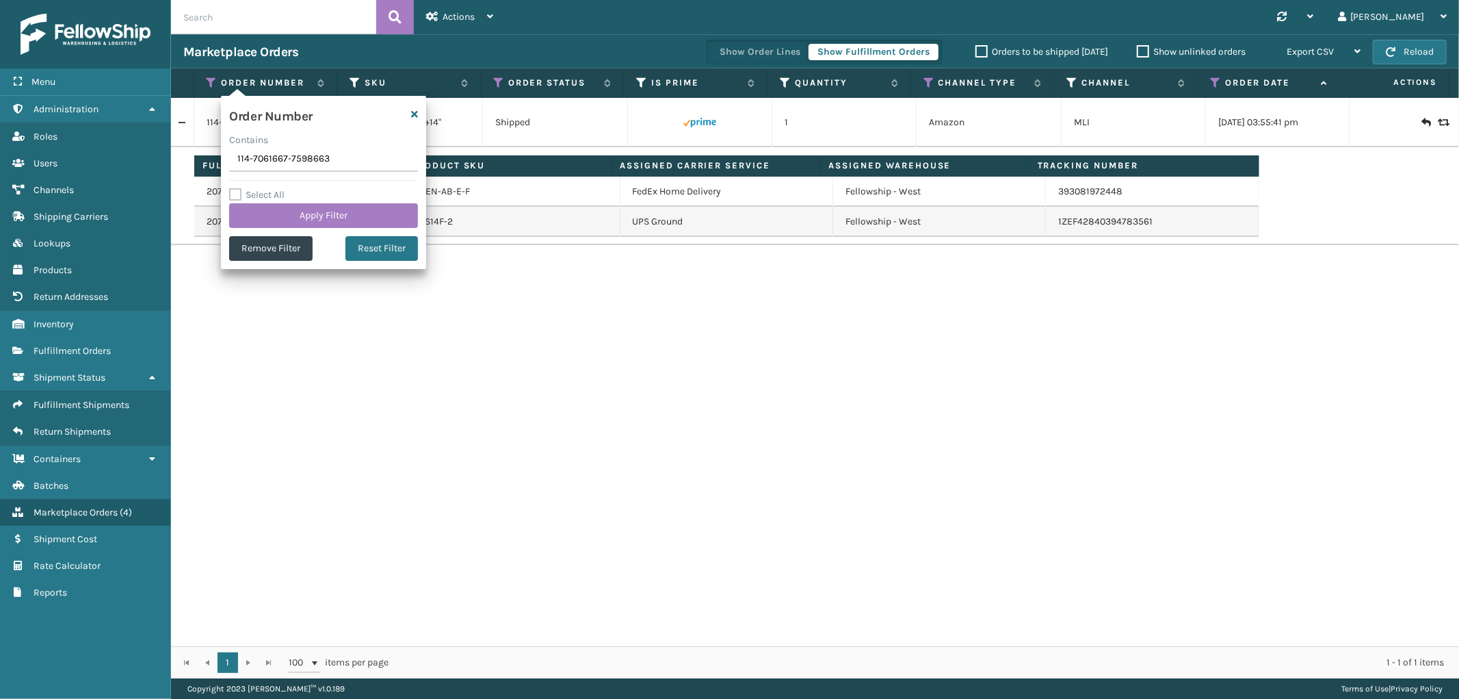
click at [279, 167] on input "114-7061667-7598663" at bounding box center [323, 159] width 189 height 25
type input "114-7061667-7598663"
click at [292, 224] on button "Apply Filter" at bounding box center [323, 215] width 189 height 25
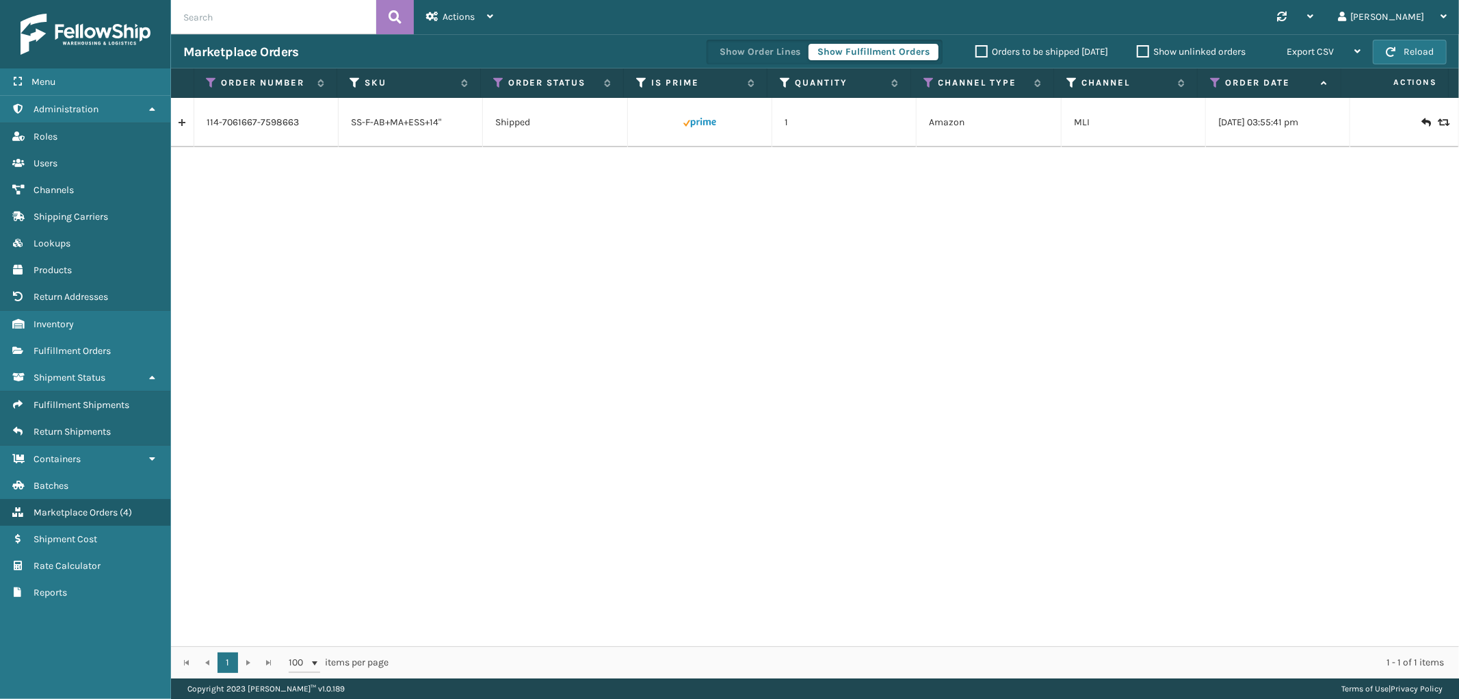
click at [185, 123] on link at bounding box center [182, 123] width 23 height 22
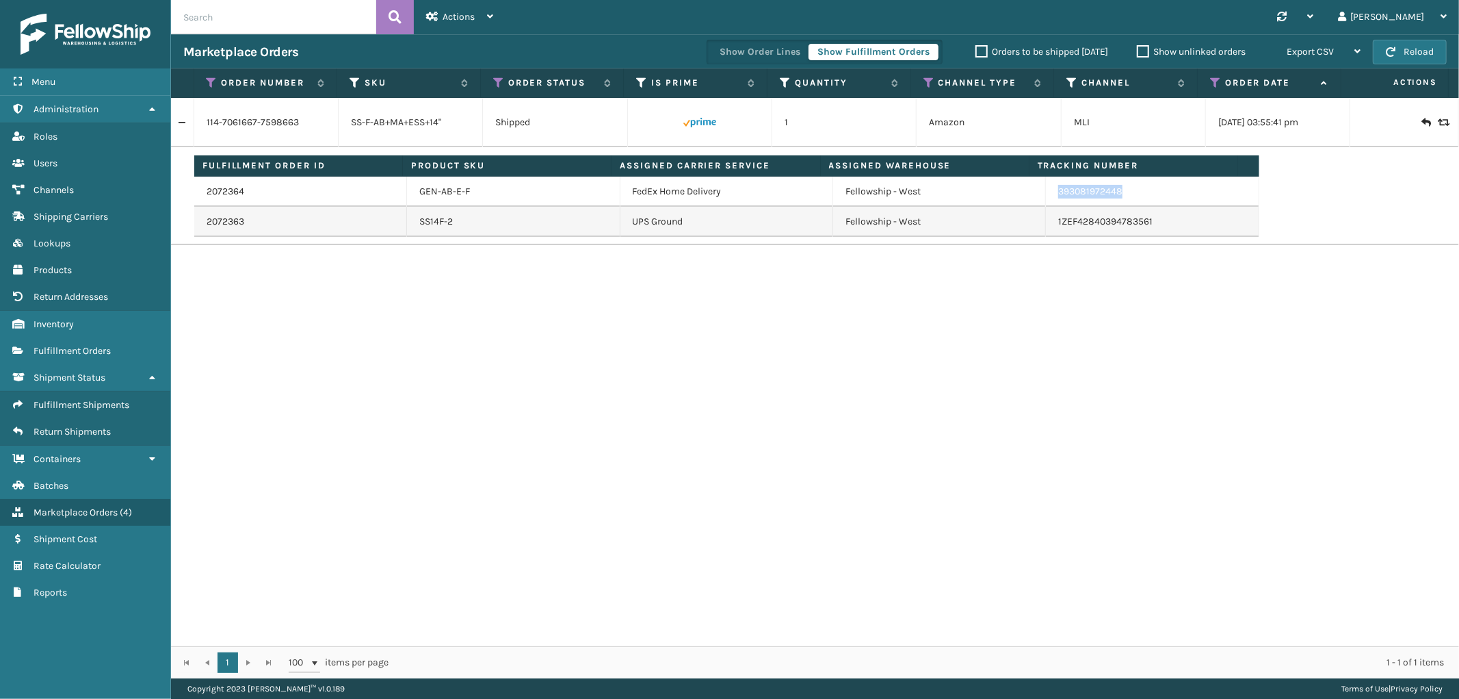
drag, startPoint x: 1123, startPoint y: 198, endPoint x: 1048, endPoint y: 203, distance: 75.4
click at [1048, 203] on td "393081972448" at bounding box center [1152, 192] width 213 height 30
copy link "393081972448"
drag, startPoint x: 213, startPoint y: 75, endPoint x: 206, endPoint y: 83, distance: 10.6
click at [213, 75] on th "Order Number" at bounding box center [266, 82] width 144 height 29
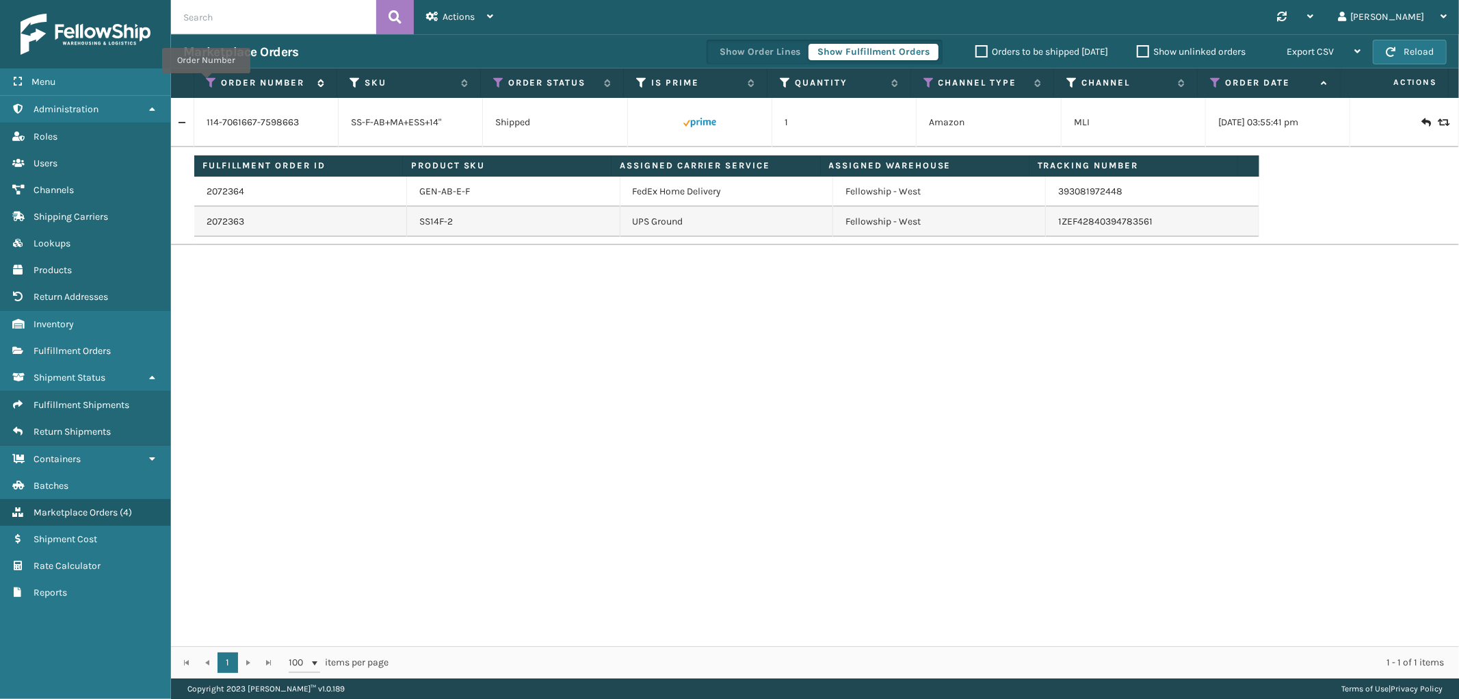
click at [207, 83] on icon at bounding box center [212, 83] width 11 height 12
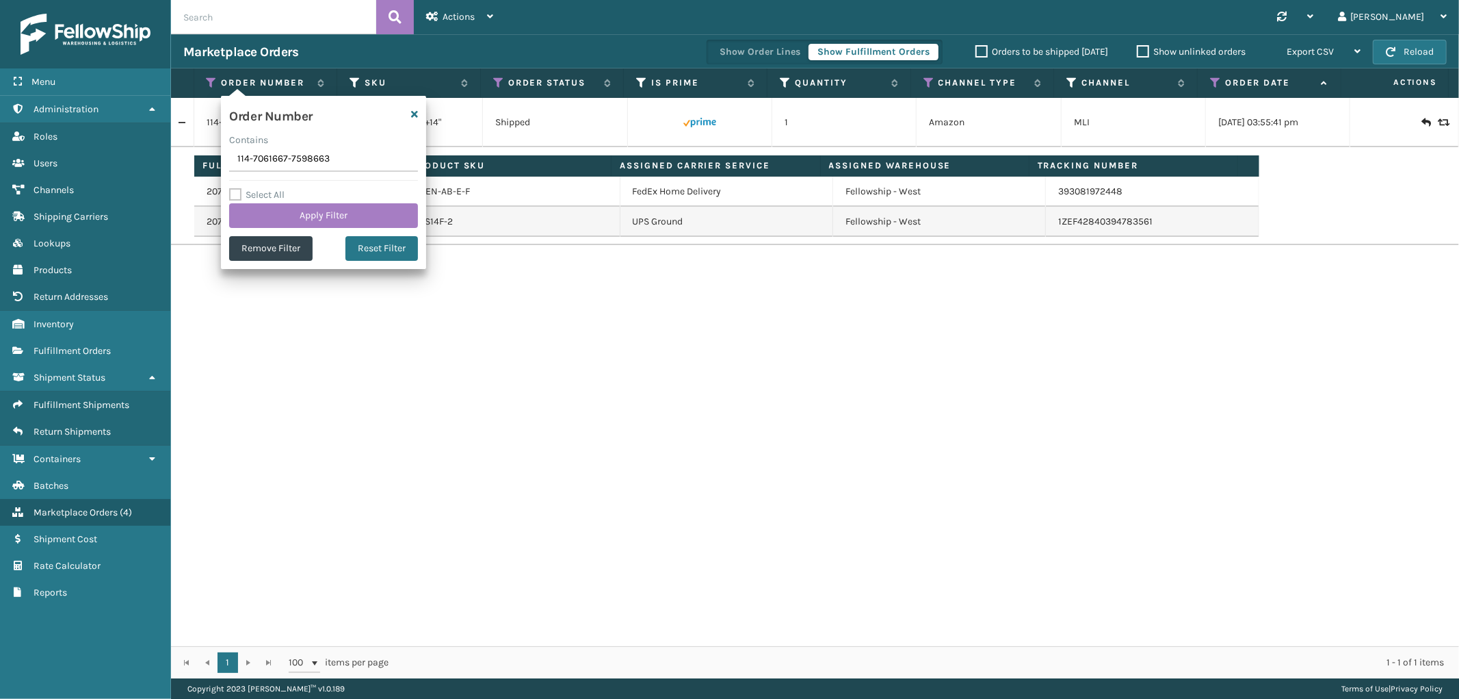
click at [253, 155] on input "114-7061667-7598663" at bounding box center [323, 159] width 189 height 25
type input "113-2164903-6525015"
click at [257, 209] on button "Apply Filter" at bounding box center [323, 215] width 189 height 25
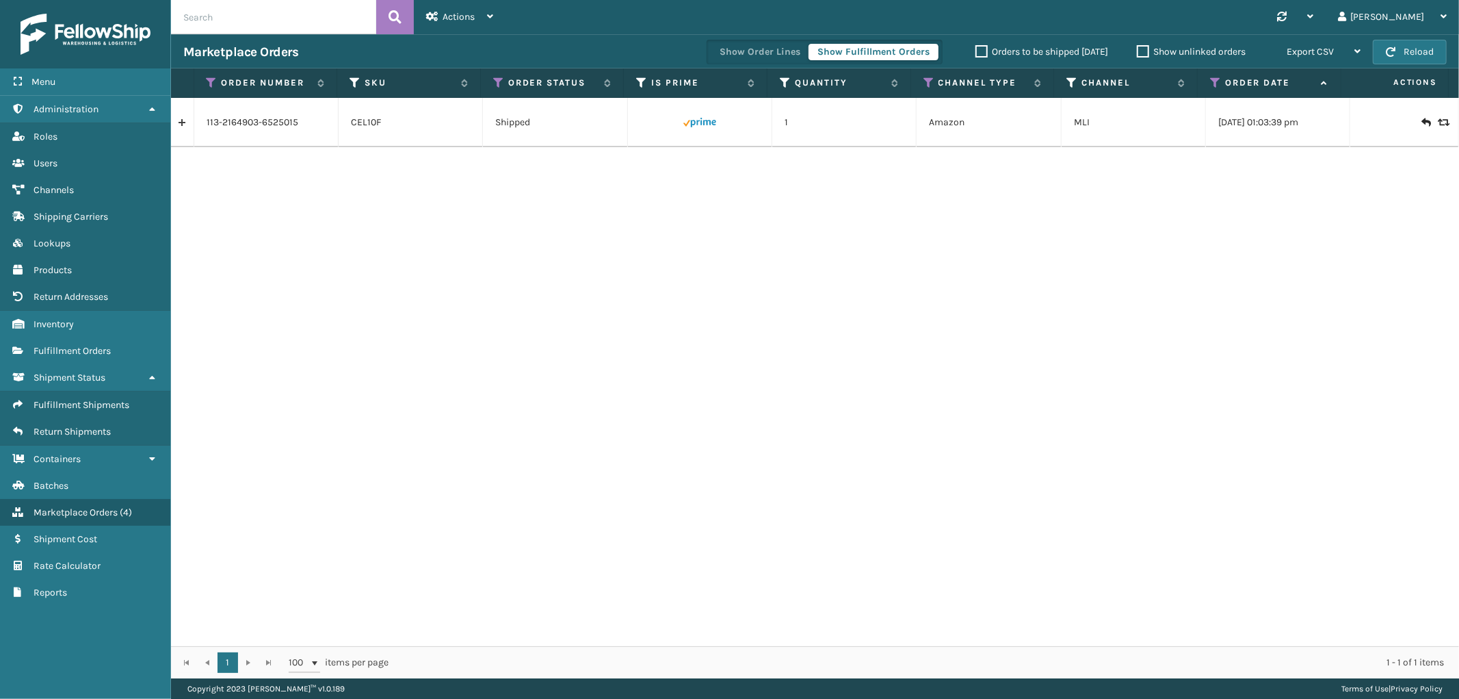
click at [180, 126] on link at bounding box center [182, 123] width 23 height 22
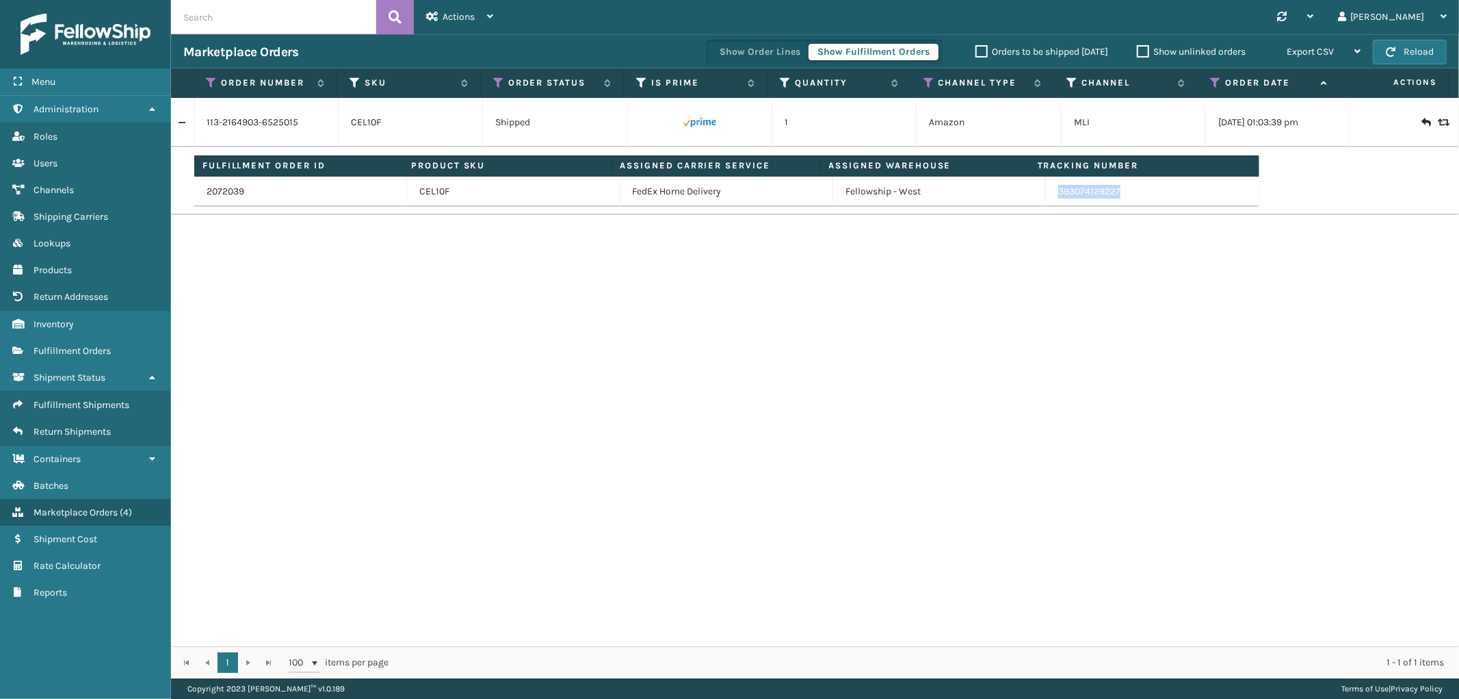
drag, startPoint x: 1124, startPoint y: 195, endPoint x: 1048, endPoint y: 200, distance: 76.1
click at [1048, 200] on td "393074129227" at bounding box center [1152, 192] width 213 height 30
copy link "393074129227"
click at [210, 83] on icon at bounding box center [212, 83] width 11 height 12
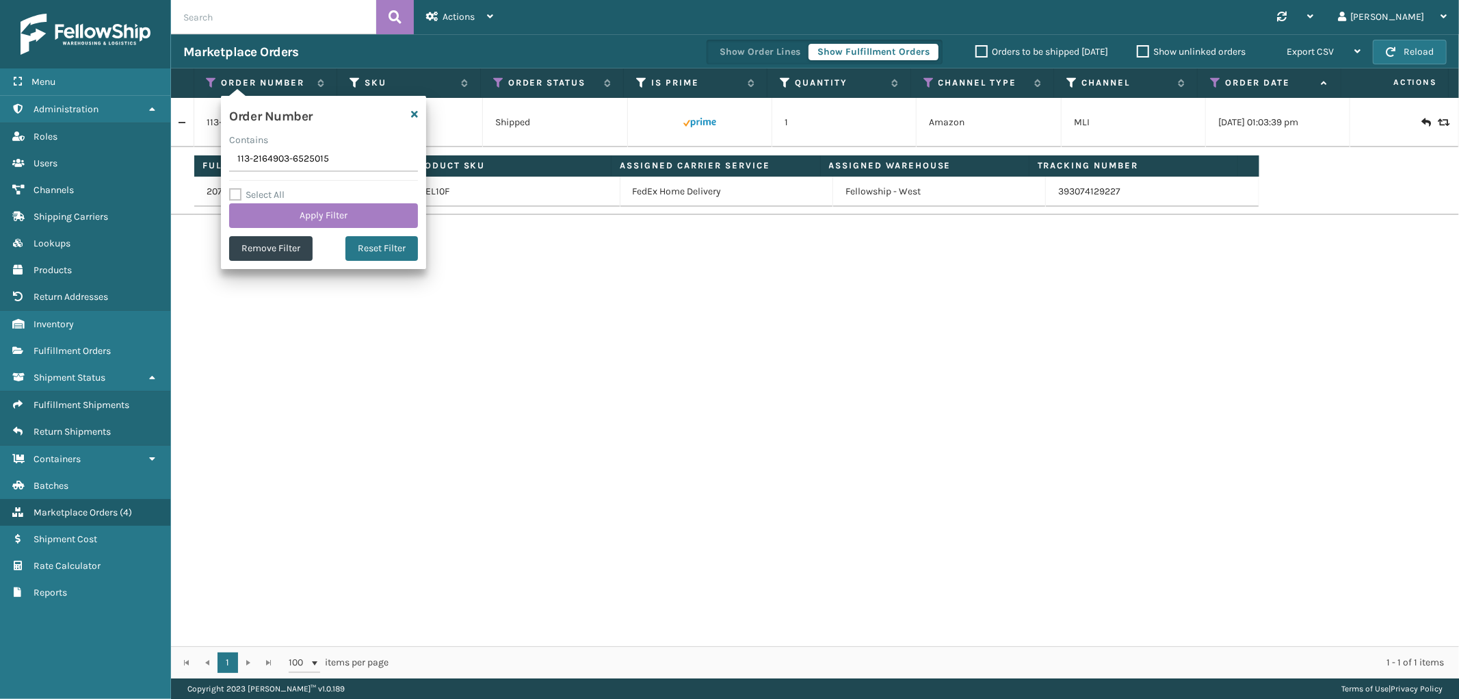
click at [244, 161] on input "113-2164903-6525015" at bounding box center [323, 159] width 189 height 25
type input "114-5343489-9477862"
click at [257, 220] on button "Apply Filter" at bounding box center [323, 215] width 189 height 25
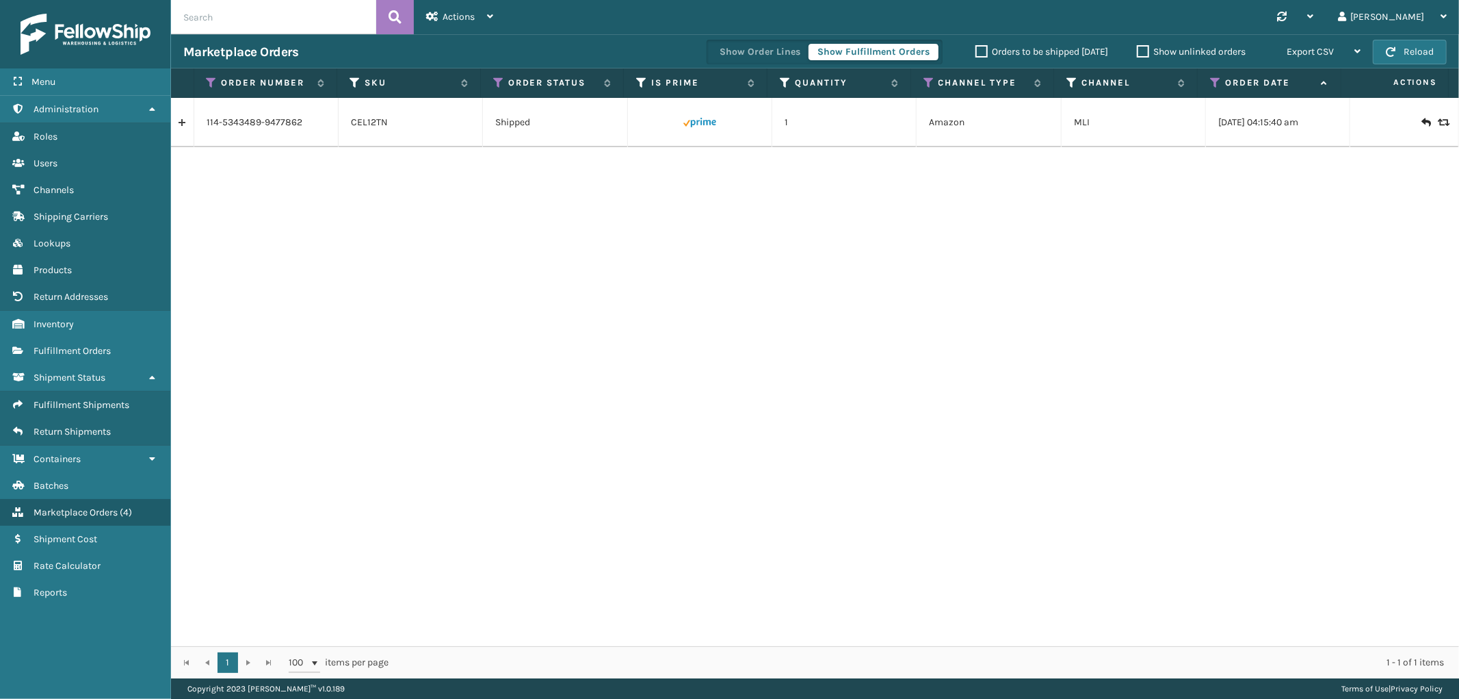
click at [185, 126] on link at bounding box center [182, 123] width 23 height 22
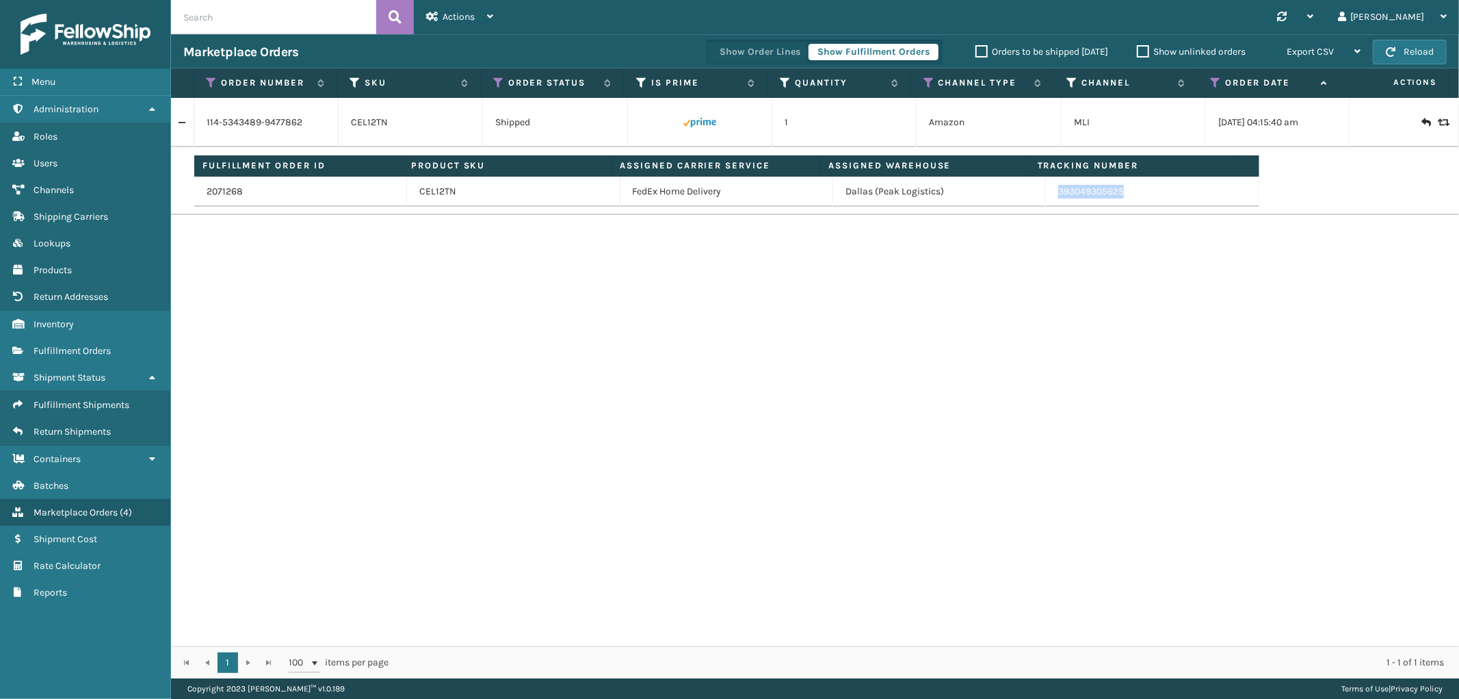
drag, startPoint x: 1134, startPoint y: 195, endPoint x: 1051, endPoint y: 203, distance: 83.8
click at [1051, 203] on td "393049305625" at bounding box center [1152, 192] width 213 height 30
copy link "393049305625"
click at [464, 12] on span "Actions" at bounding box center [459, 17] width 32 height 12
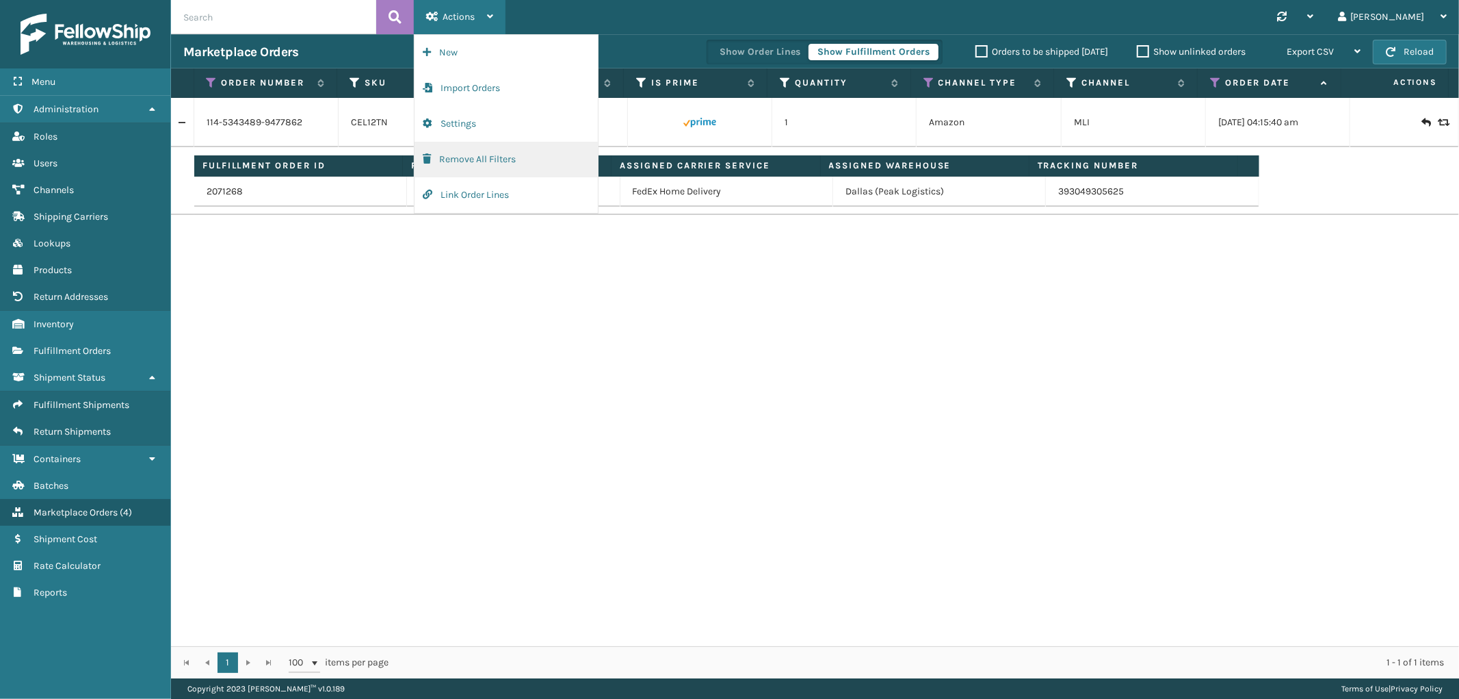
click at [486, 172] on button "Remove All Filters" at bounding box center [506, 160] width 183 height 36
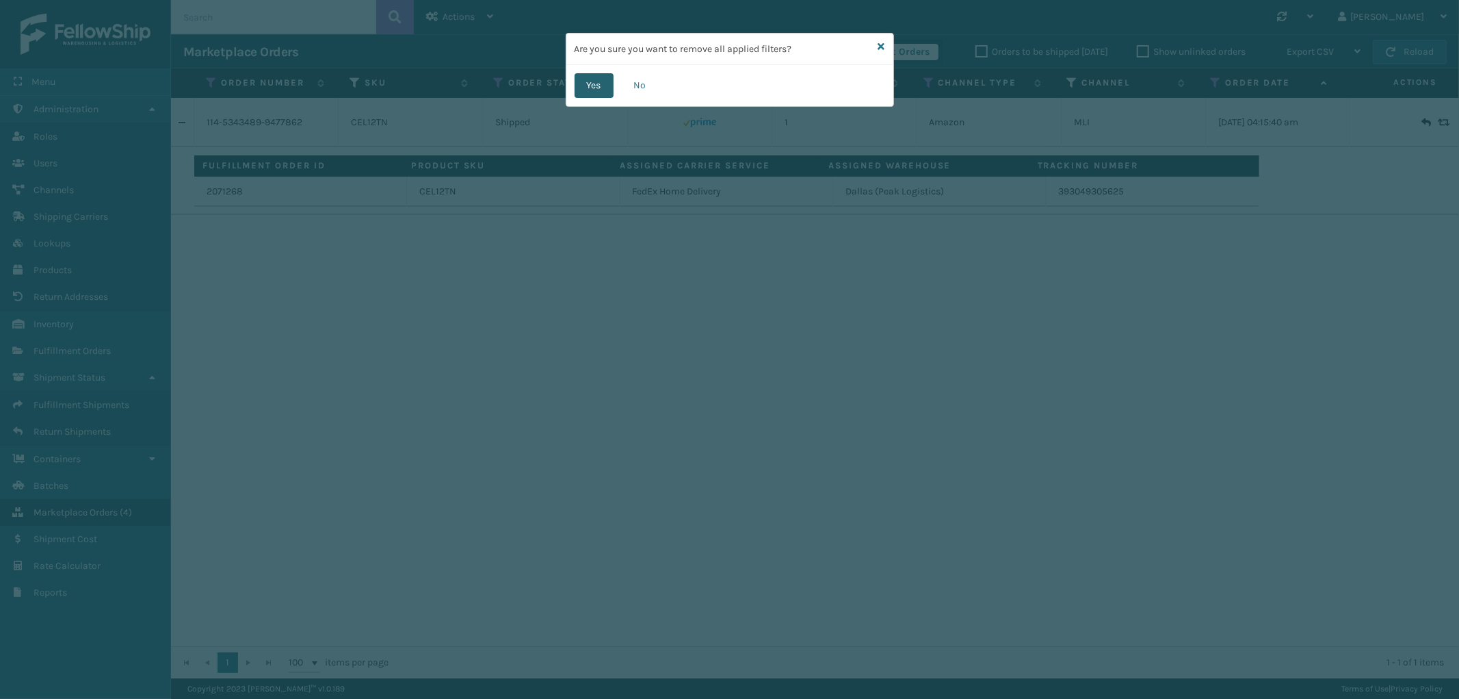
click at [592, 78] on button "Yes" at bounding box center [594, 85] width 39 height 25
